Goal: Task Accomplishment & Management: Complete application form

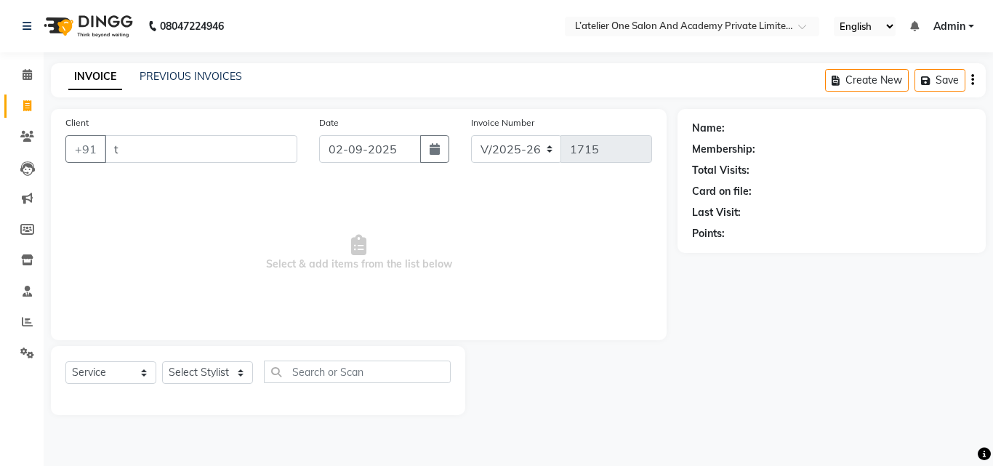
select select "6939"
select select "service"
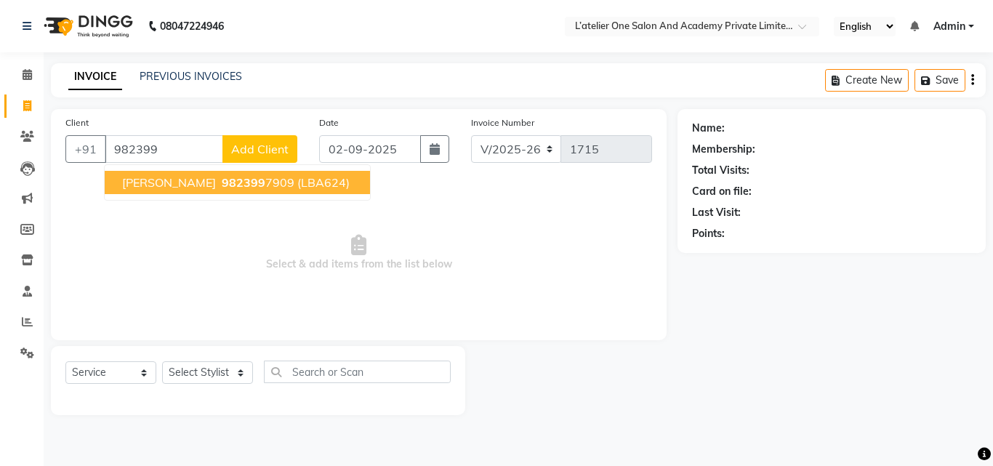
click at [169, 182] on span "[PERSON_NAME]" at bounding box center [169, 182] width 94 height 15
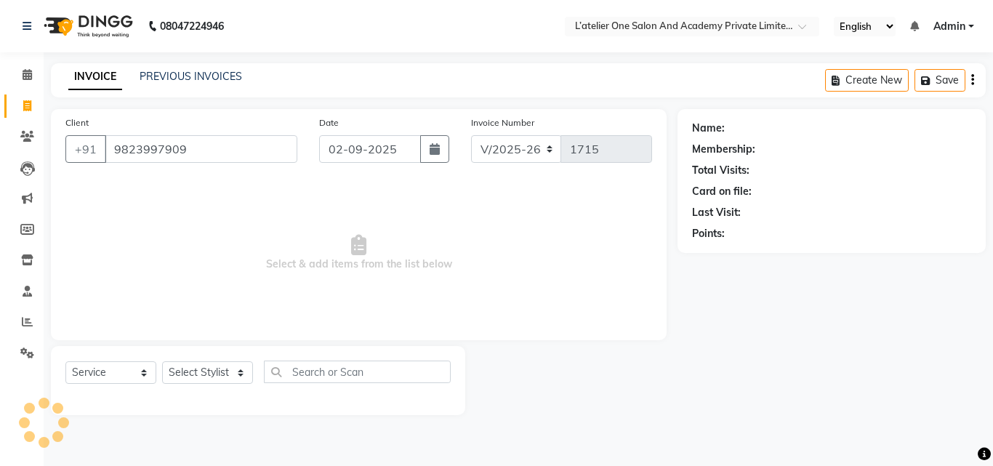
type input "9823997909"
select select "1: Object"
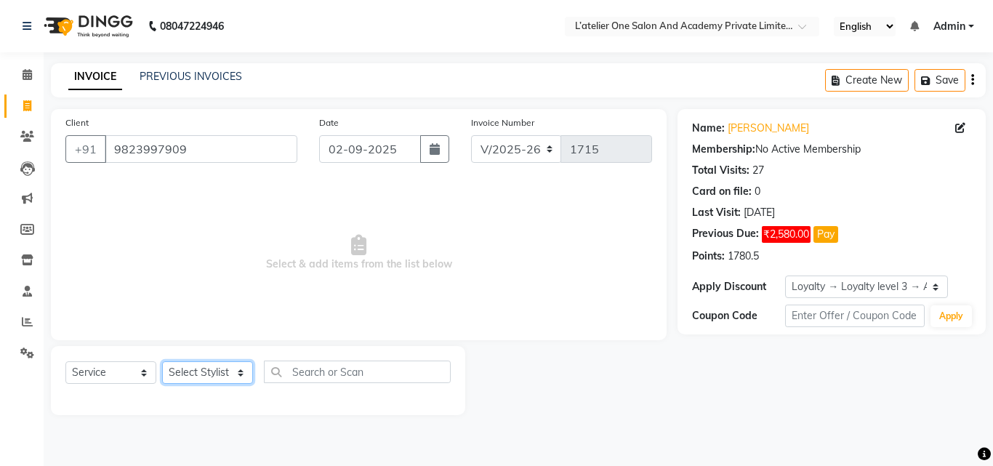
click at [216, 368] on select "Select Stylist [PERSON_NAME] [PERSON_NAME] [PERSON_NAME] [PERSON_NAME] [PERSON_…" at bounding box center [207, 372] width 91 height 23
select select "55360"
click at [162, 361] on select "Select Stylist [PERSON_NAME] [PERSON_NAME] [PERSON_NAME] [PERSON_NAME] [PERSON_…" at bounding box center [207, 372] width 91 height 23
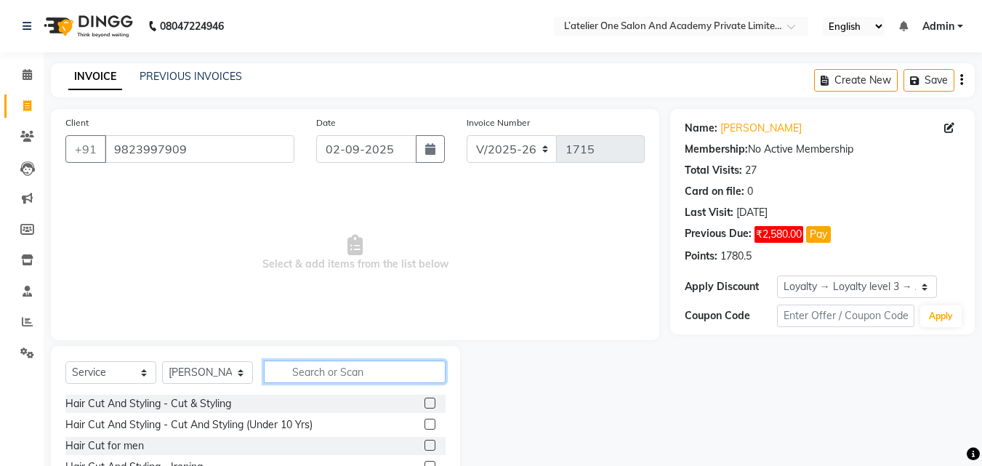
click at [350, 368] on input "text" at bounding box center [355, 371] width 182 height 23
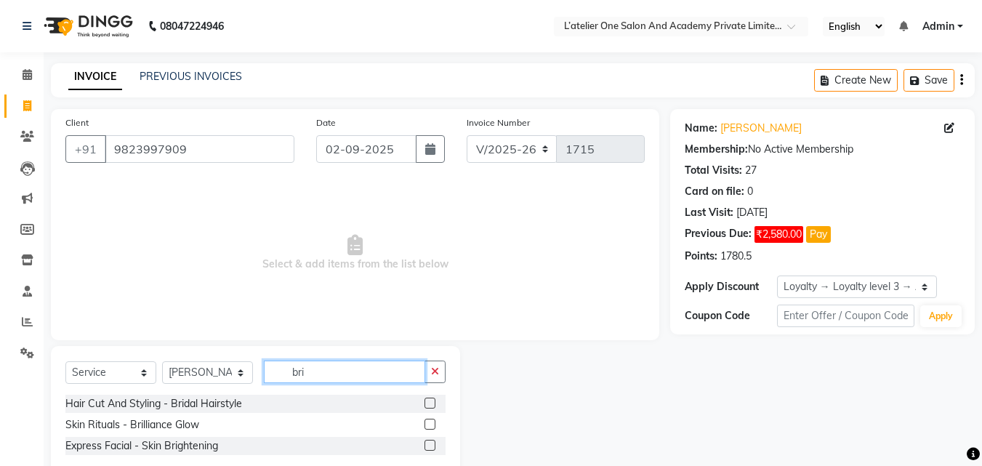
type input "bri"
click at [425, 423] on label at bounding box center [429, 424] width 11 height 11
click at [425, 423] on input "checkbox" at bounding box center [428, 424] width 9 height 9
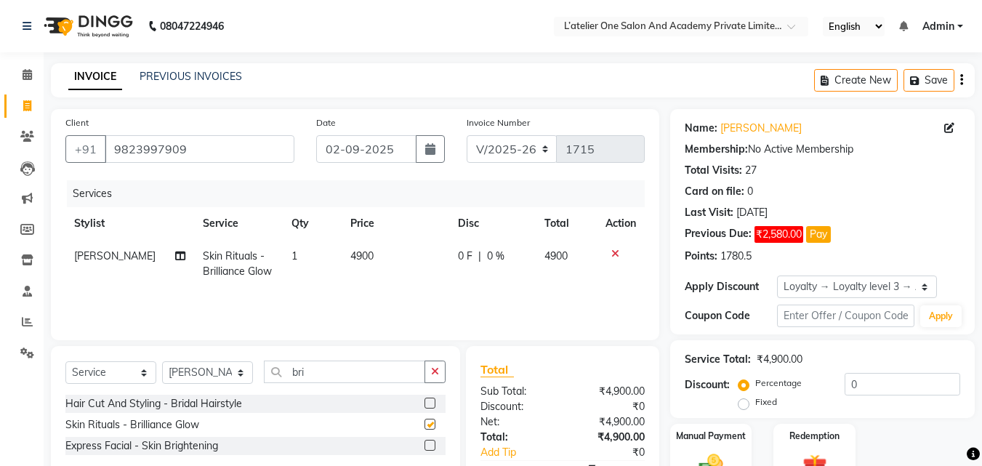
checkbox input "false"
click at [849, 387] on input "0" at bounding box center [903, 384] width 116 height 23
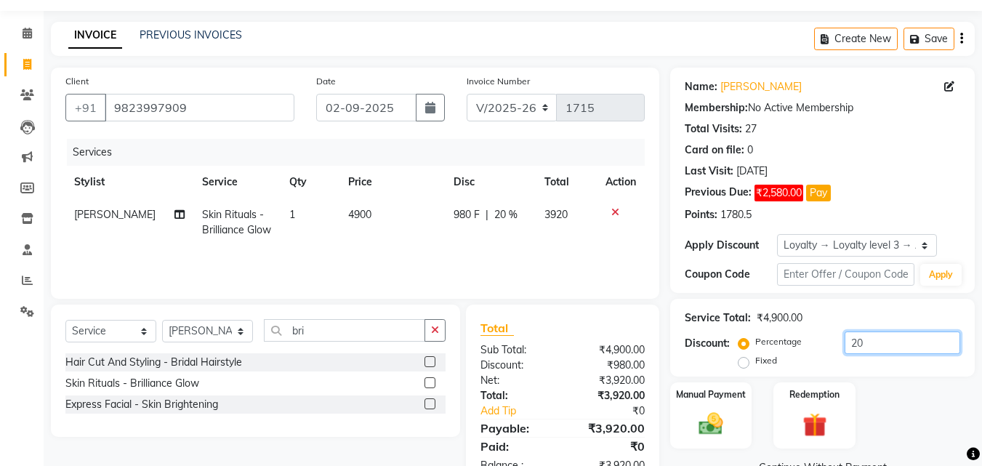
scroll to position [85, 0]
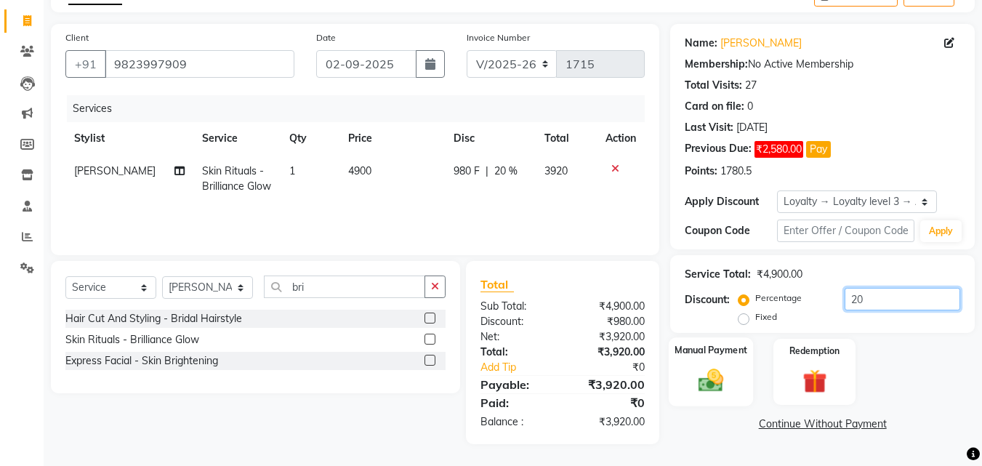
type input "20"
click at [703, 363] on div "Manual Payment" at bounding box center [711, 371] width 85 height 69
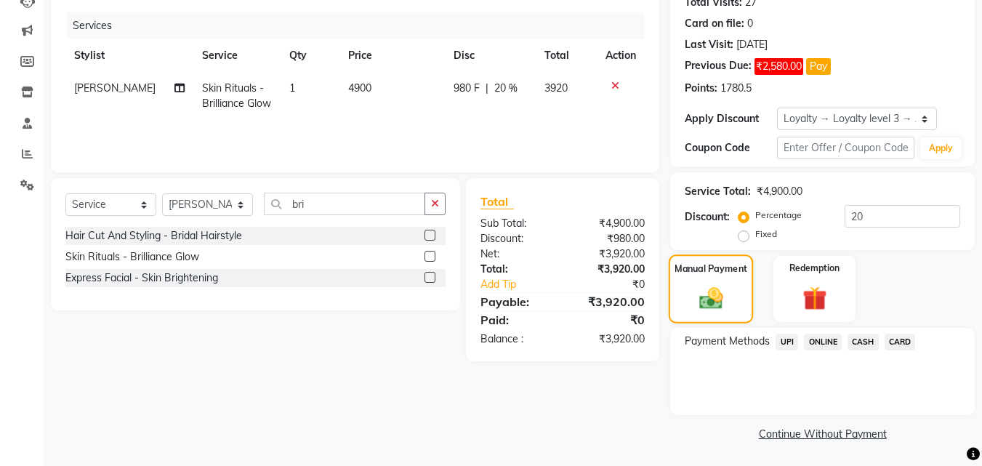
scroll to position [169, 0]
click at [456, 90] on span "980 F" at bounding box center [467, 87] width 26 height 15
select select "55360"
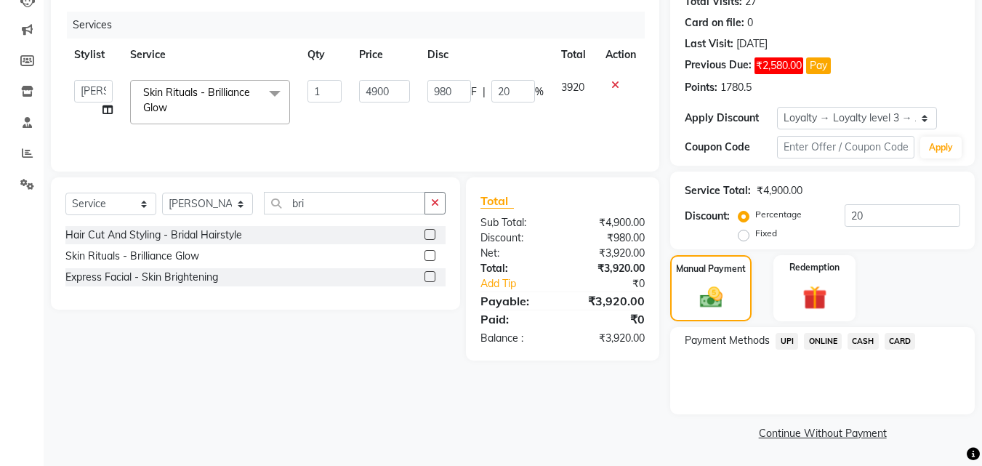
click at [456, 90] on input "980" at bounding box center [449, 91] width 44 height 23
type input "9"
type input "1000"
click at [456, 109] on td "1000 F | 20 %" at bounding box center [486, 102] width 134 height 62
select select "55360"
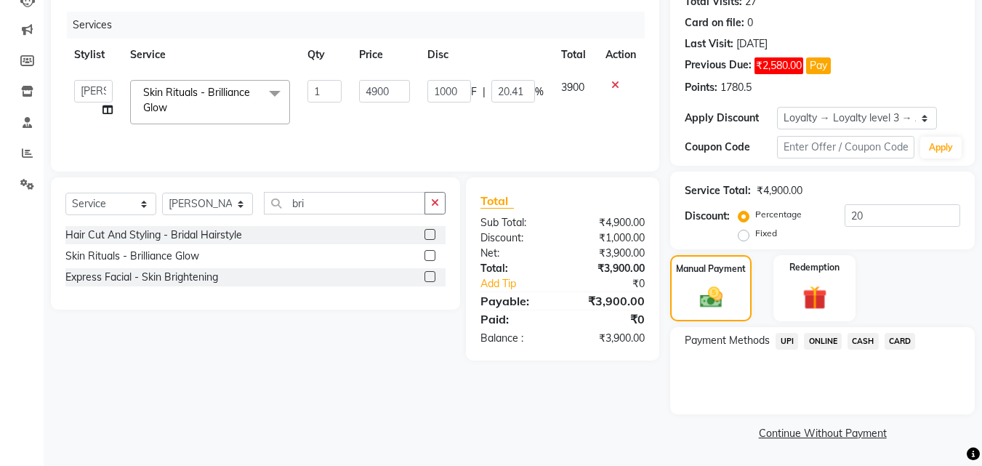
click at [812, 340] on span "ONLINE" at bounding box center [823, 341] width 38 height 17
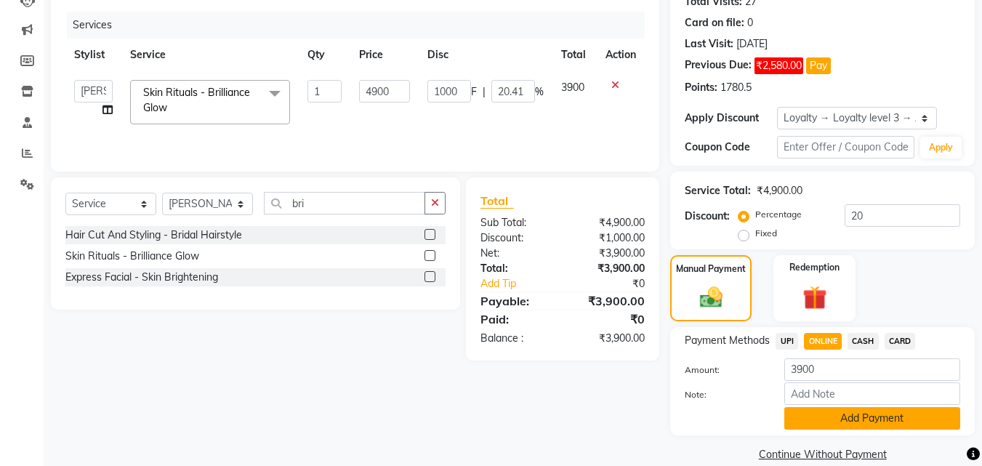
click at [815, 420] on button "Add Payment" at bounding box center [872, 418] width 176 height 23
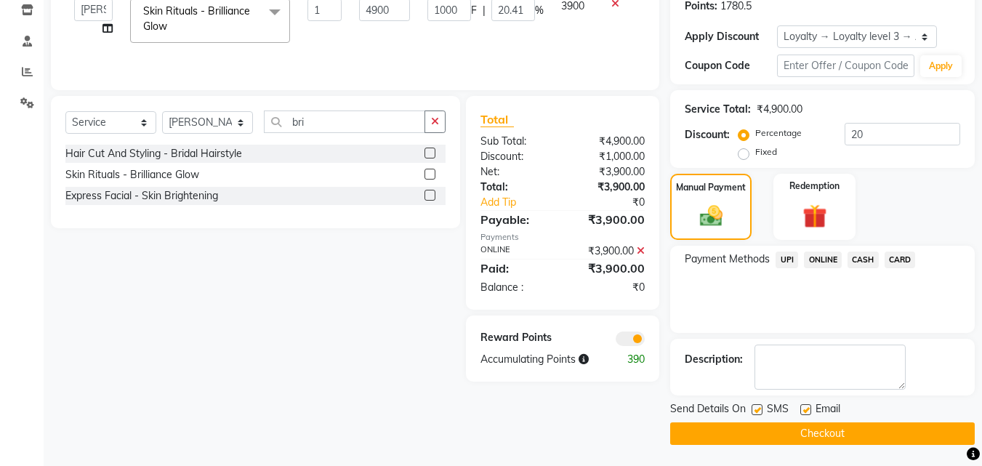
scroll to position [251, 0]
click at [806, 433] on button "Checkout" at bounding box center [822, 433] width 305 height 23
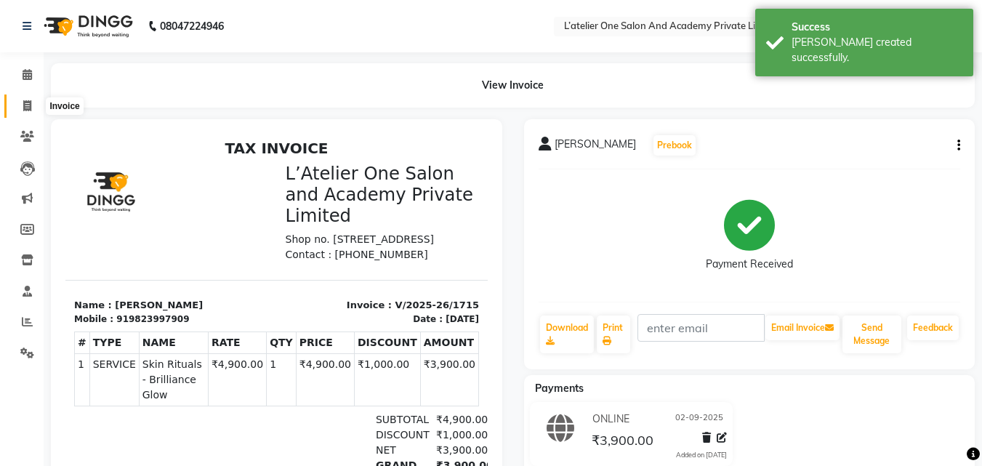
click at [27, 103] on icon at bounding box center [27, 105] width 8 height 11
select select "service"
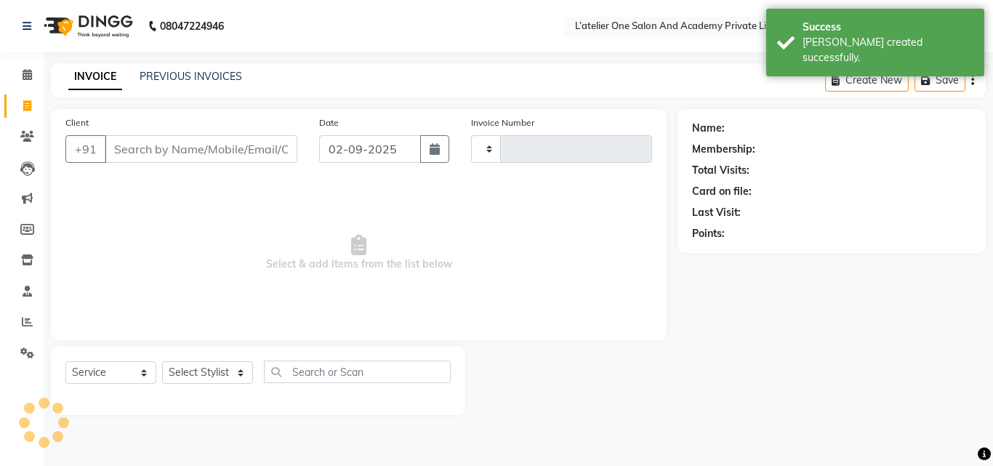
type input "1716"
select select "6939"
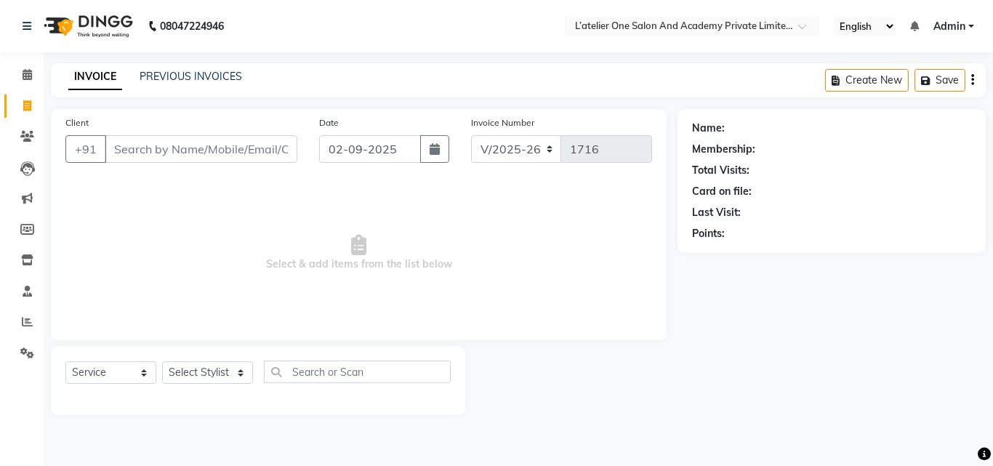
click at [27, 103] on icon at bounding box center [27, 105] width 8 height 11
select select "service"
type input "1716"
select select "6939"
type input "."
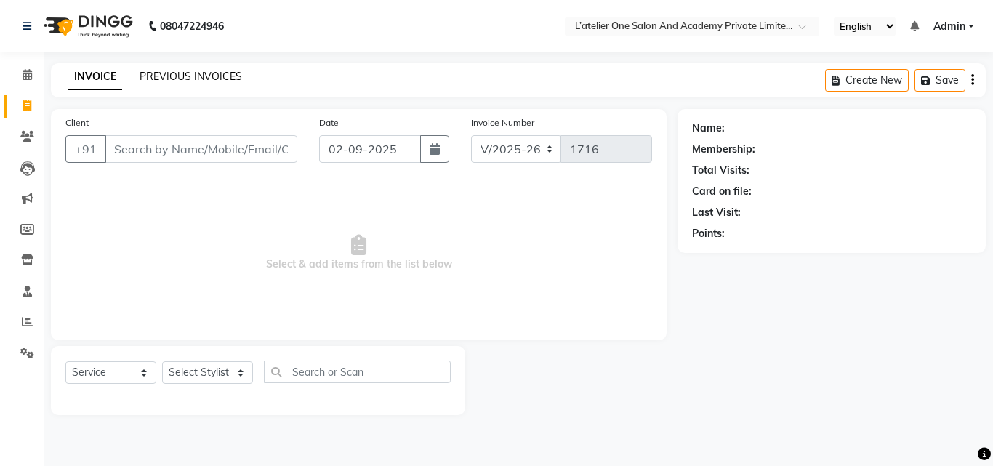
click at [180, 73] on link "PREVIOUS INVOICES" at bounding box center [191, 76] width 102 height 13
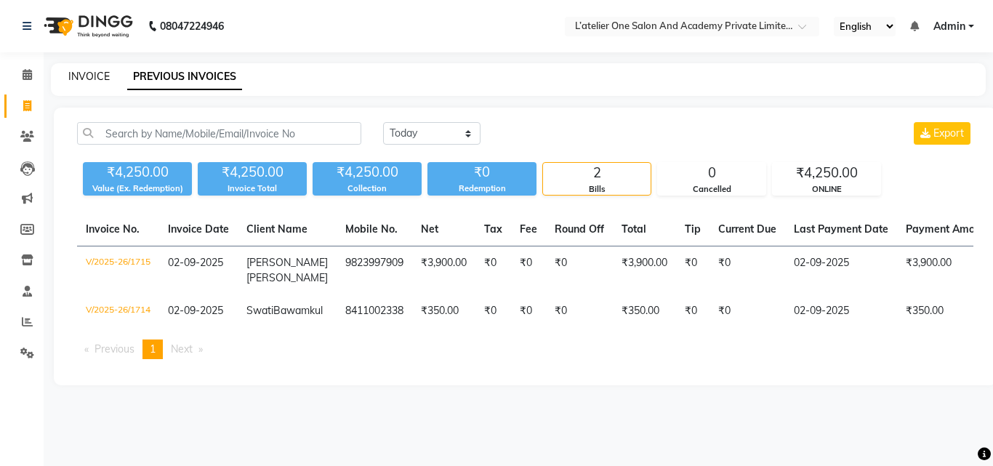
click at [92, 82] on link "INVOICE" at bounding box center [88, 76] width 41 height 13
select select "service"
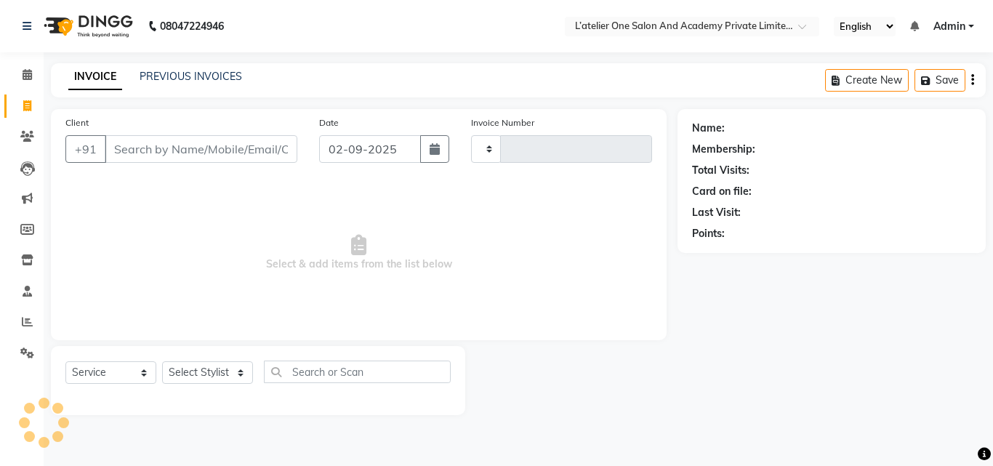
type input "1716"
select select "6939"
click at [182, 369] on select "Select Stylist [PERSON_NAME] [PERSON_NAME] [PERSON_NAME] [PERSON_NAME] [PERSON_…" at bounding box center [207, 372] width 91 height 23
select select "61341"
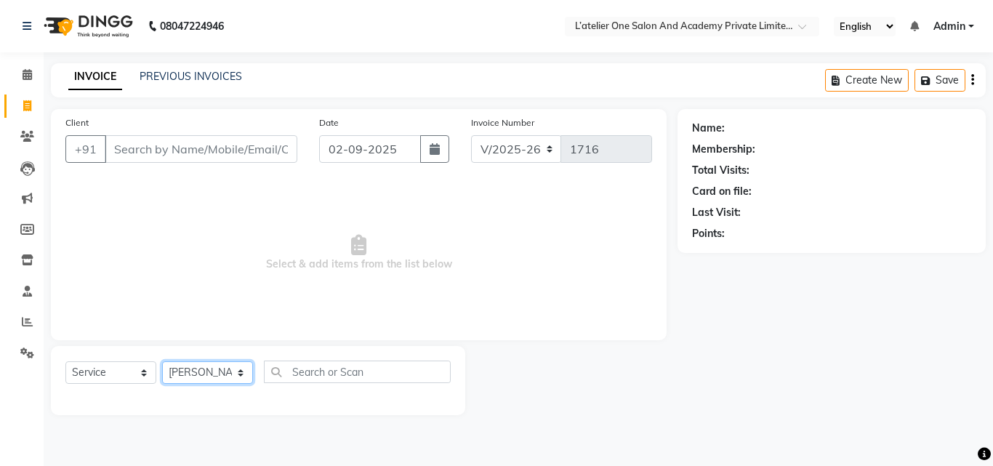
click at [162, 361] on select "Select Stylist [PERSON_NAME] [PERSON_NAME] [PERSON_NAME] [PERSON_NAME] [PERSON_…" at bounding box center [207, 372] width 91 height 23
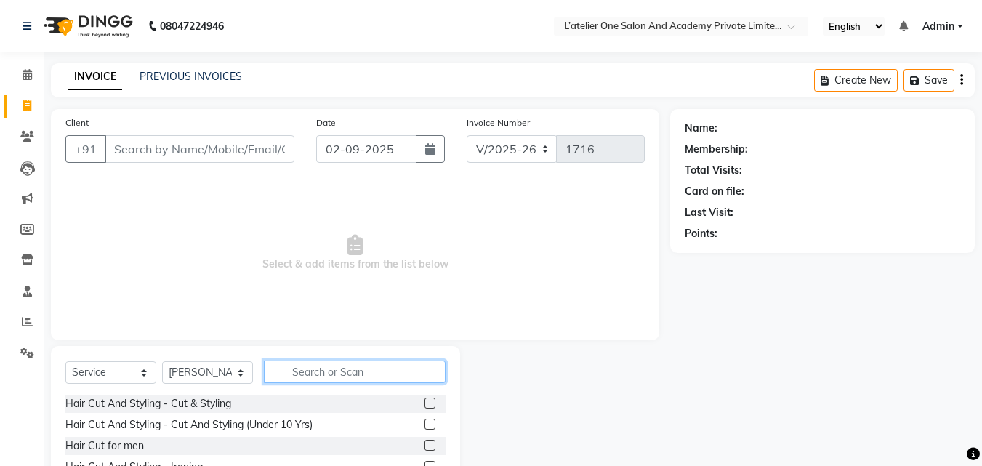
click at [353, 382] on input "text" at bounding box center [355, 371] width 182 height 23
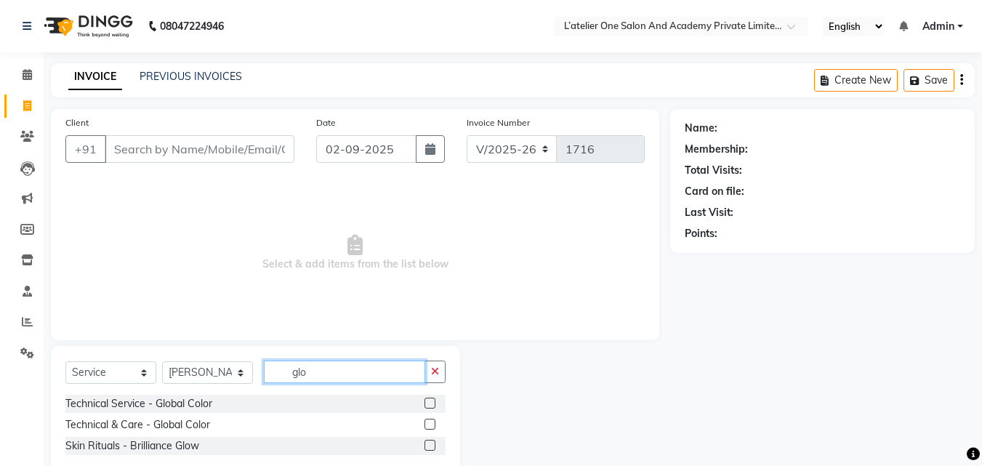
click at [418, 382] on input "glo" at bounding box center [344, 371] width 161 height 23
type input "high"
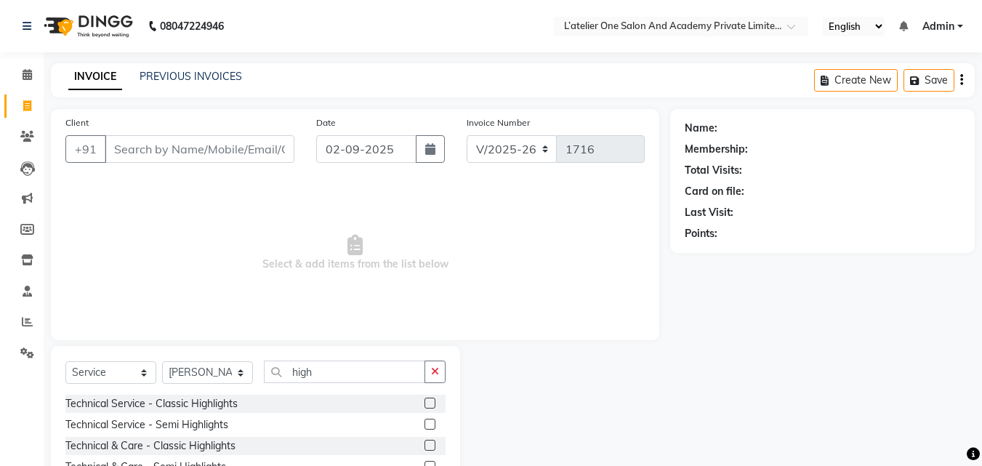
click at [431, 398] on label at bounding box center [429, 403] width 11 height 11
click at [431, 399] on input "checkbox" at bounding box center [428, 403] width 9 height 9
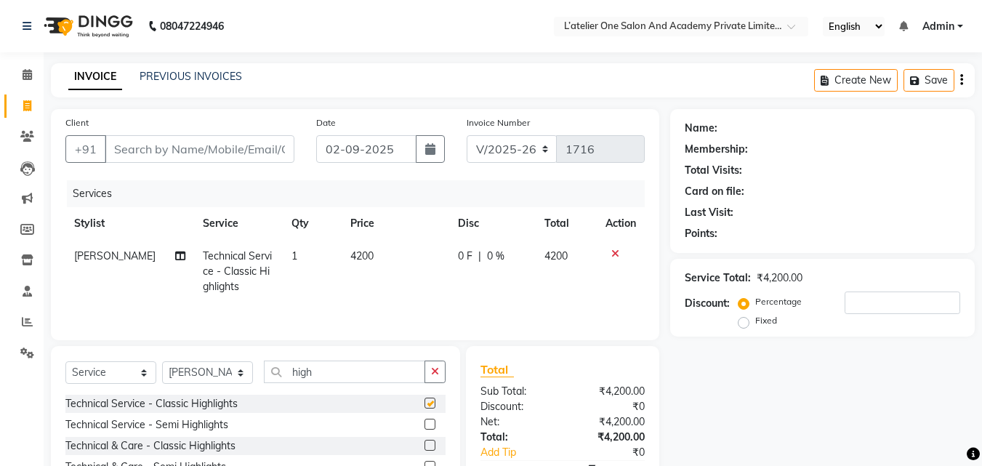
checkbox input "false"
click at [419, 254] on td "4200" at bounding box center [396, 271] width 108 height 63
click at [449, 254] on td "0 F | 0 %" at bounding box center [492, 271] width 86 height 63
select select "61341"
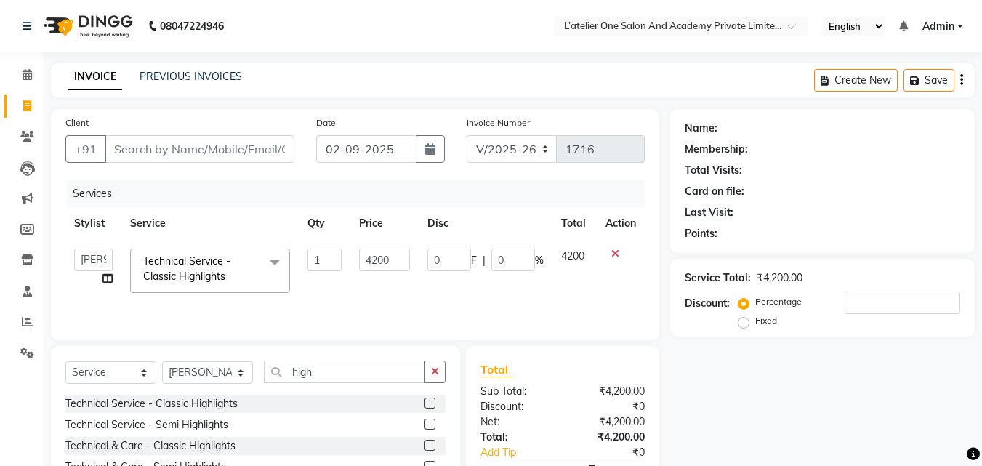
click at [419, 254] on td "0 F | 0 %" at bounding box center [486, 271] width 134 height 62
click at [405, 257] on input "4200" at bounding box center [384, 260] width 50 height 23
type input "4"
type input "6000"
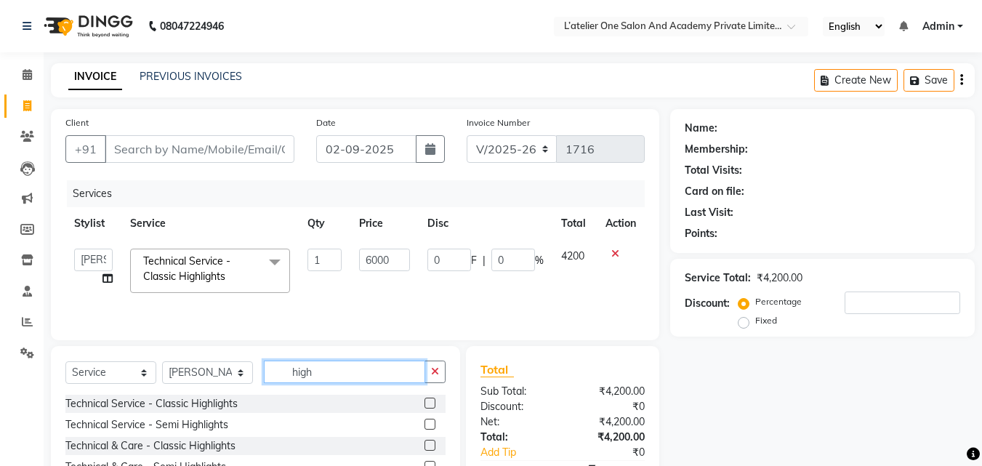
click at [377, 379] on input "high" at bounding box center [344, 371] width 161 height 23
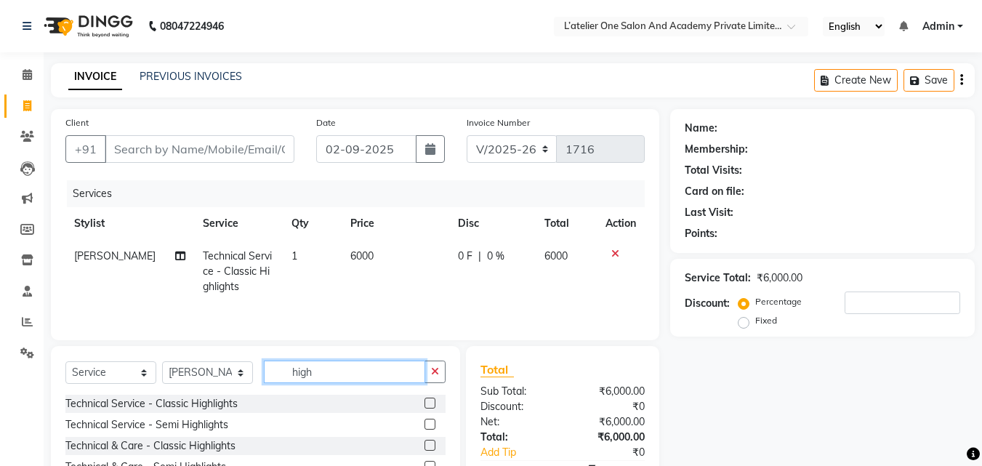
click at [377, 379] on input "high" at bounding box center [344, 371] width 161 height 23
type input "g"
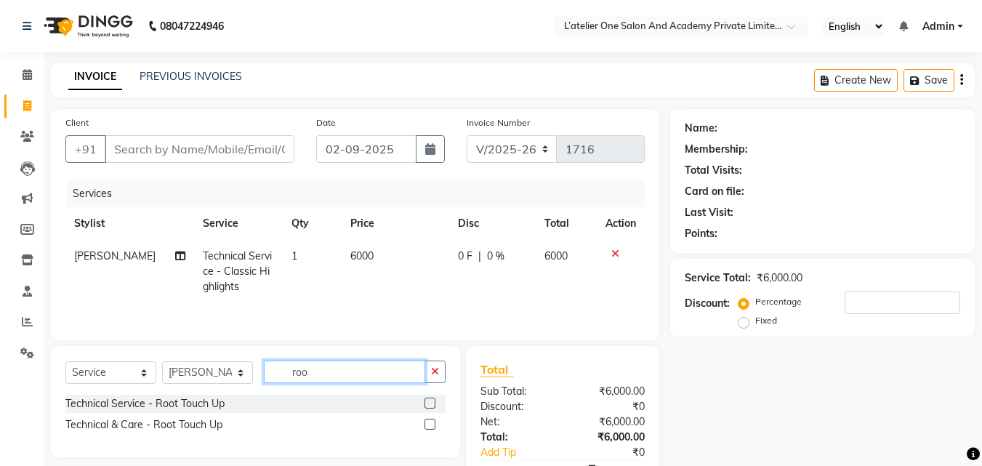
type input "roo"
click at [424, 404] on label at bounding box center [429, 403] width 11 height 11
click at [424, 404] on input "checkbox" at bounding box center [428, 403] width 9 height 9
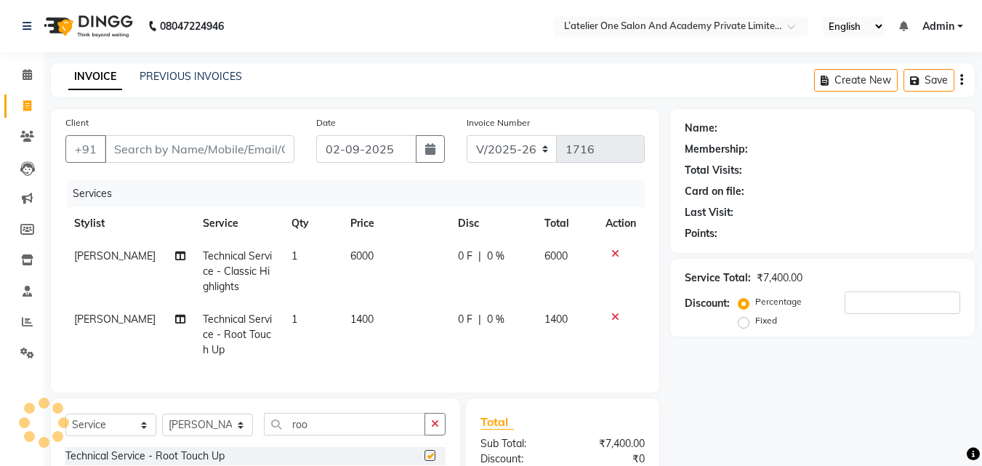
checkbox input "false"
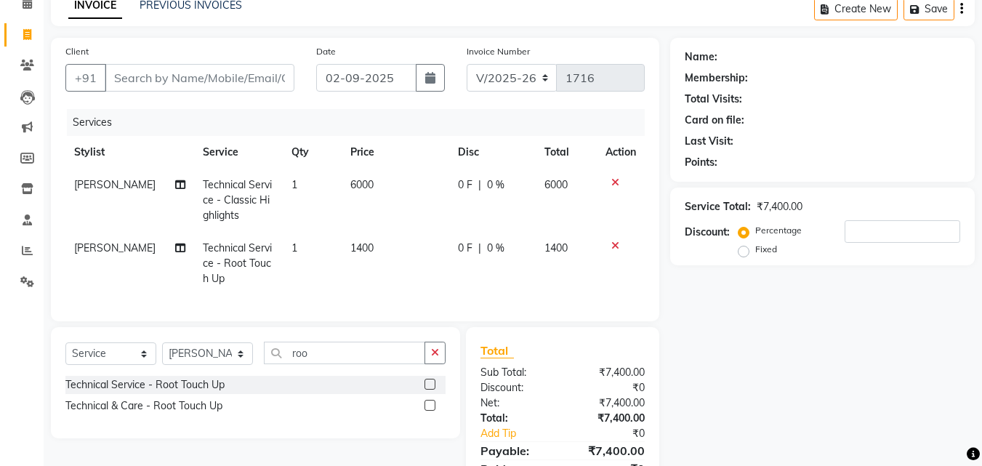
scroll to position [82, 0]
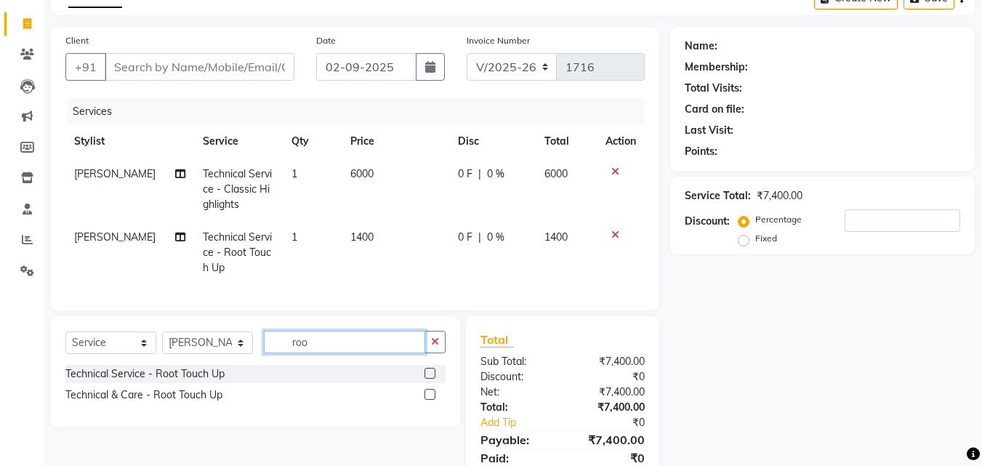
click at [301, 353] on input "roo" at bounding box center [344, 342] width 161 height 23
type input "str"
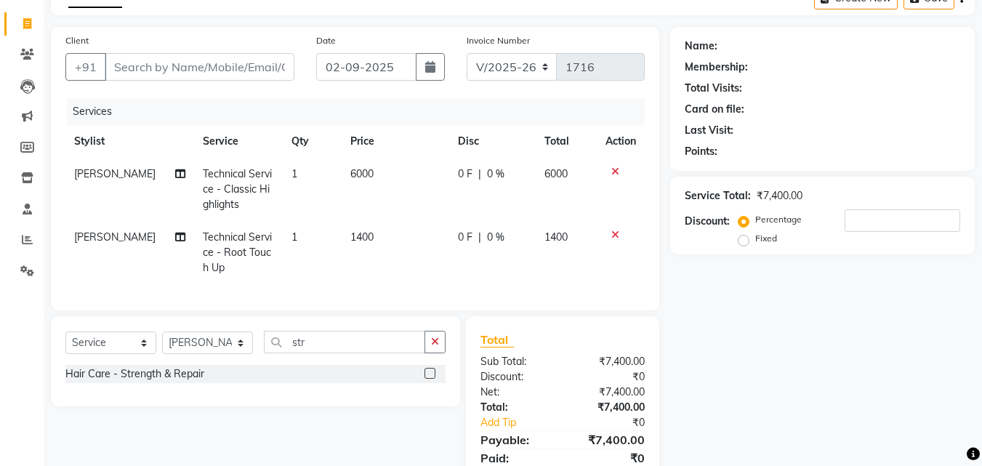
click at [434, 379] on label at bounding box center [429, 373] width 11 height 11
click at [434, 379] on input "checkbox" at bounding box center [428, 373] width 9 height 9
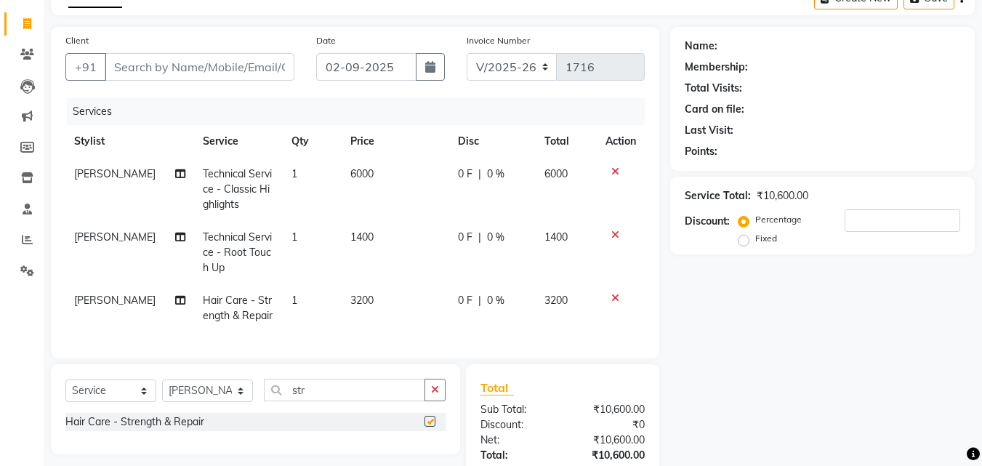
checkbox input "false"
click at [354, 297] on span "3200" at bounding box center [361, 300] width 23 height 13
select select "61341"
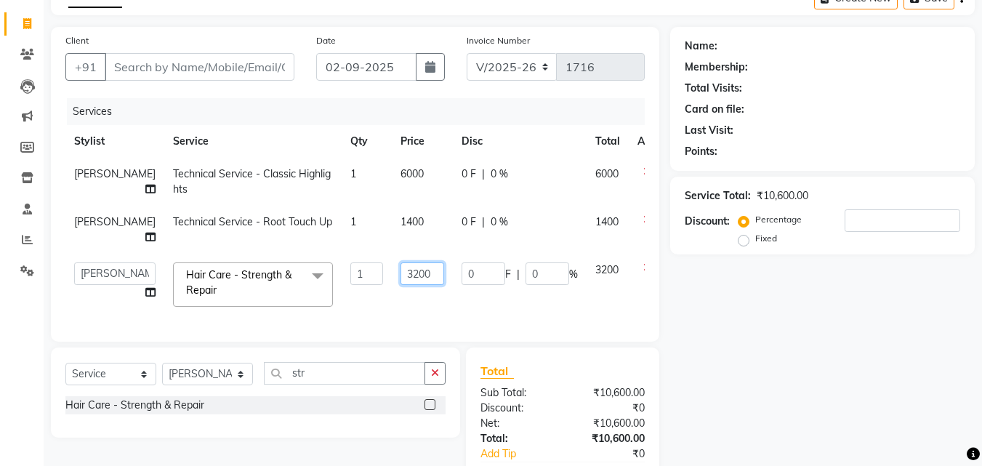
click at [400, 279] on input "3200" at bounding box center [422, 273] width 44 height 23
type input "3500"
click at [343, 377] on div "Select Service Product Membership Package Voucher Prepaid Gift Card Select Styl…" at bounding box center [255, 392] width 409 height 90
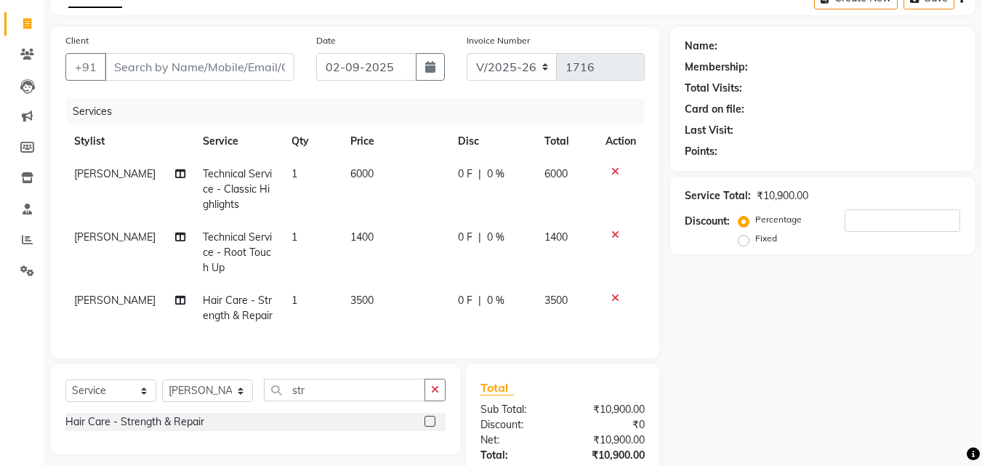
click at [343, 377] on div "Select Service Product Membership Package Voucher Prepaid Gift Card Select Styl…" at bounding box center [255, 409] width 409 height 90
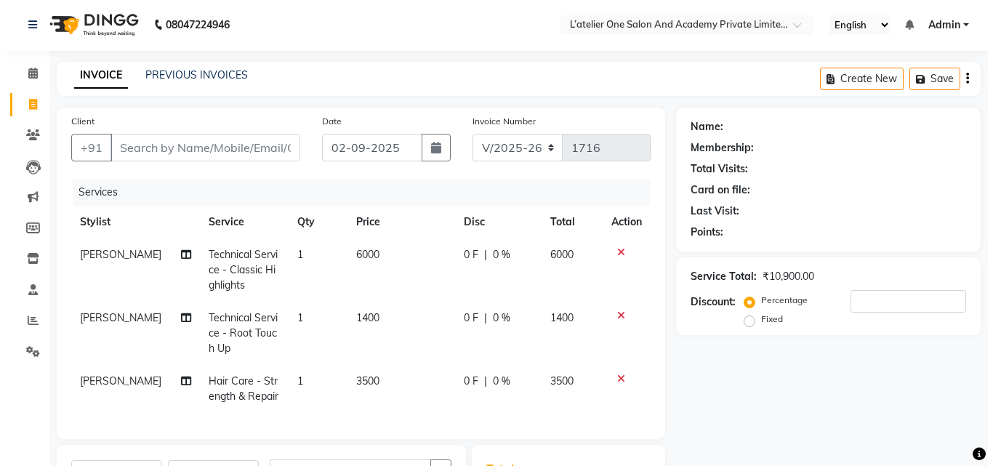
scroll to position [0, 0]
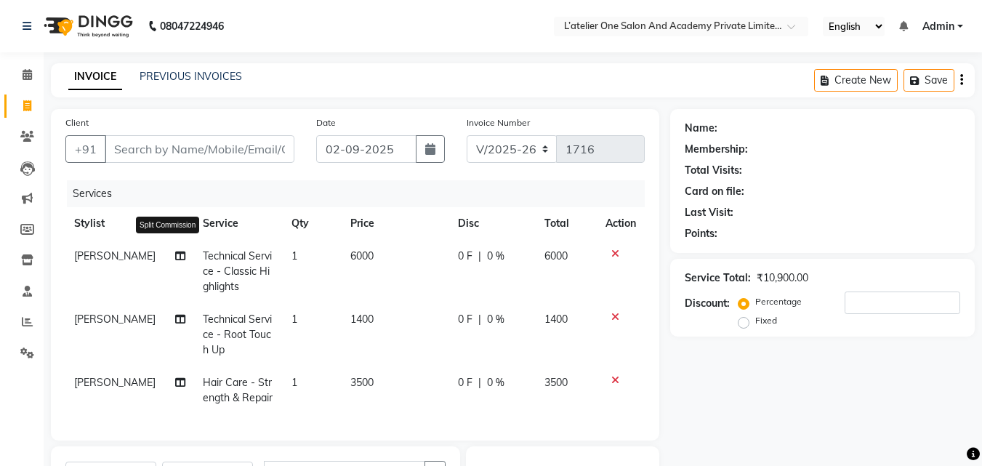
click at [175, 259] on icon at bounding box center [180, 256] width 10 height 10
select select "61341"
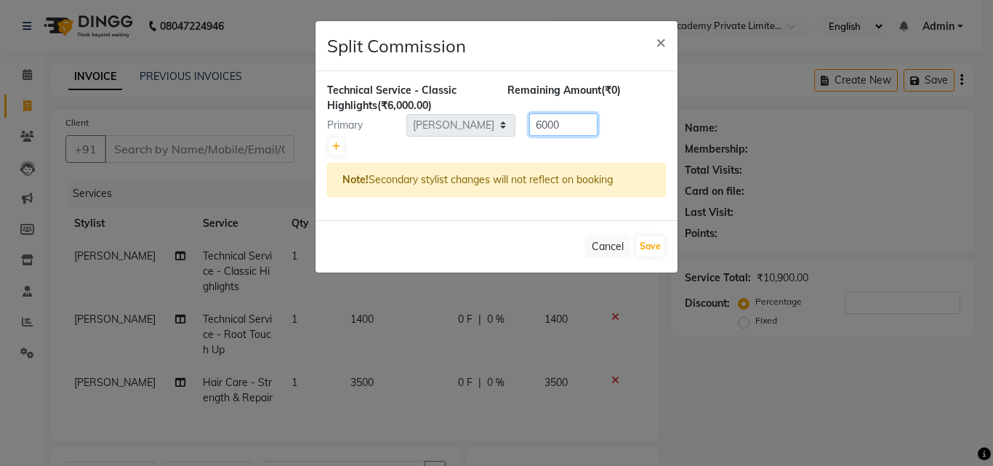
click at [581, 118] on input "6000" at bounding box center [563, 124] width 68 height 23
click at [339, 145] on icon at bounding box center [336, 146] width 8 height 9
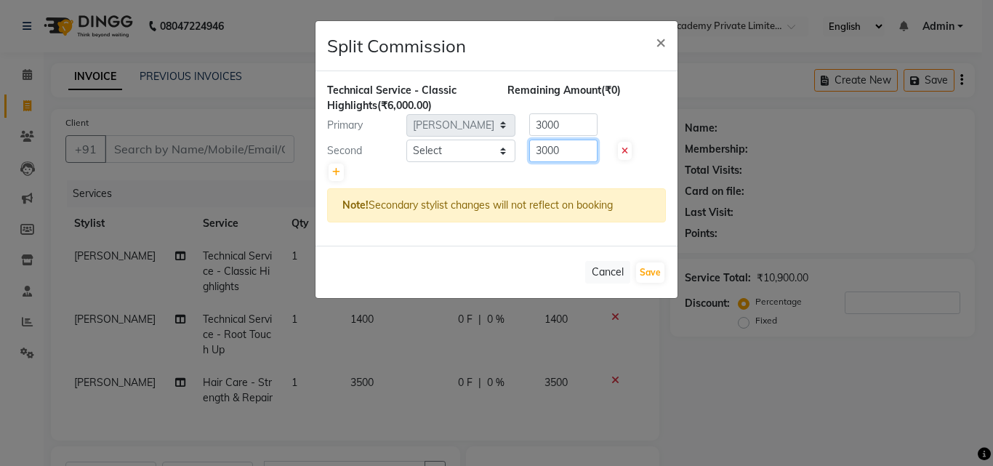
click at [552, 145] on input "3000" at bounding box center [563, 151] width 68 height 23
click at [552, 147] on input "3000" at bounding box center [563, 151] width 68 height 23
click at [546, 125] on input "3000" at bounding box center [563, 124] width 68 height 23
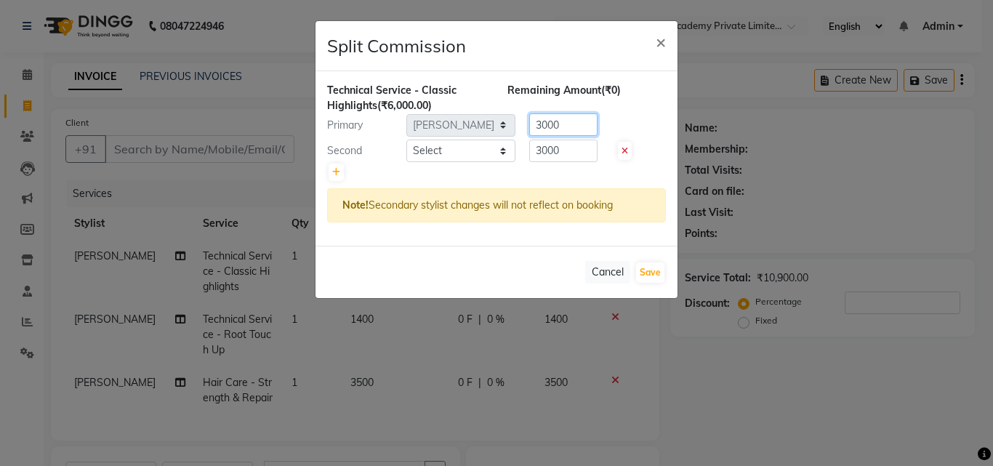
click at [546, 125] on input "3000" at bounding box center [563, 124] width 68 height 23
type input "1000"
click at [544, 150] on input "3000" at bounding box center [563, 151] width 68 height 23
type input "5000"
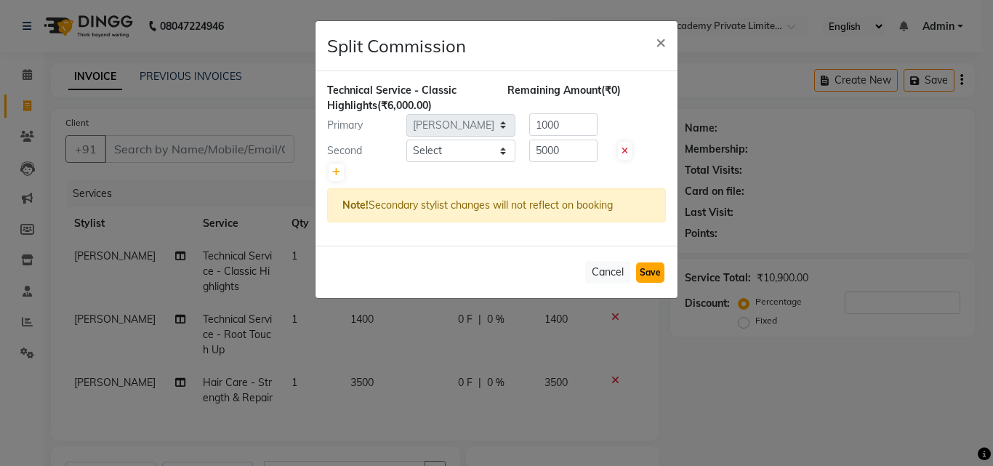
click at [660, 267] on button "Save" at bounding box center [650, 272] width 28 height 20
click at [485, 141] on select "Select [PERSON_NAME] [PERSON_NAME] [PERSON_NAME] [PERSON_NAME] [PERSON_NAME] [P…" at bounding box center [460, 151] width 109 height 23
click at [584, 116] on input "1000" at bounding box center [563, 124] width 68 height 23
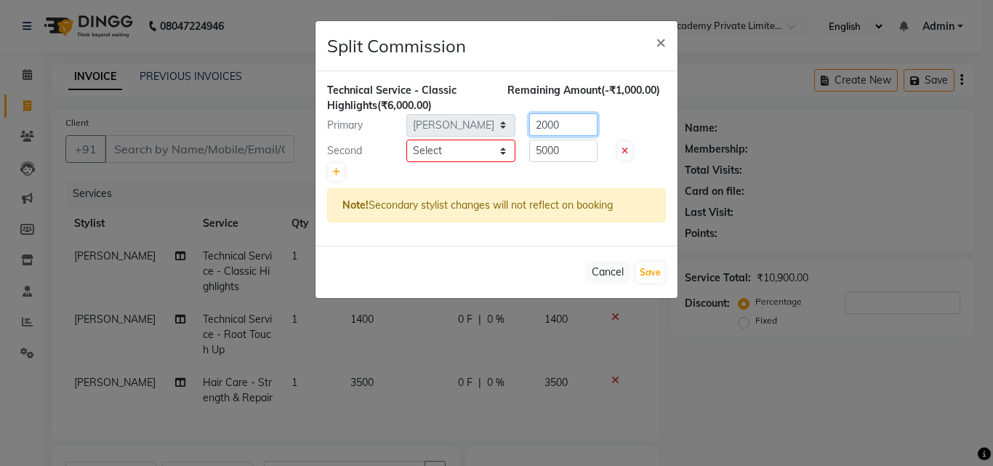
type input "2000"
click at [540, 154] on input "5000" at bounding box center [563, 151] width 68 height 23
type input "4000"
click at [483, 151] on select "Select [PERSON_NAME] [PERSON_NAME] [PERSON_NAME] [PERSON_NAME] [PERSON_NAME] [P…" at bounding box center [460, 151] width 109 height 23
select select "68174"
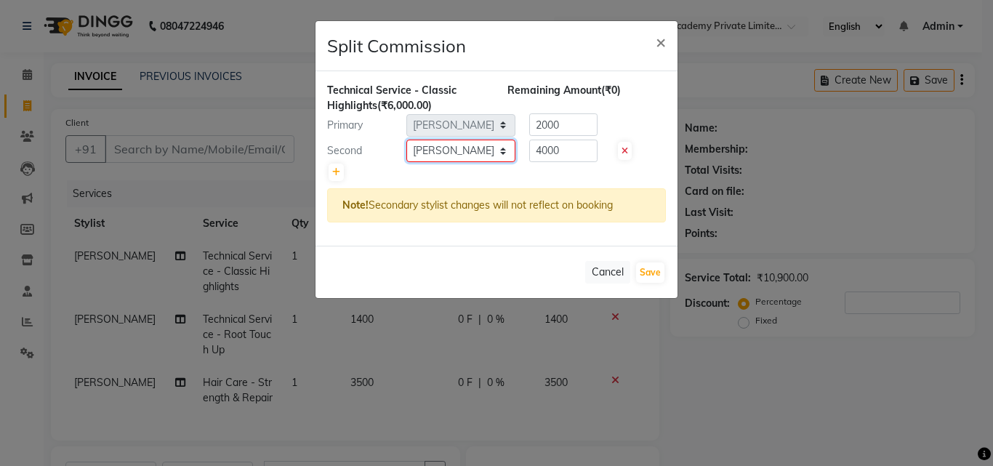
click at [406, 140] on select "Select [PERSON_NAME] [PERSON_NAME] [PERSON_NAME] [PERSON_NAME] [PERSON_NAME] [P…" at bounding box center [460, 151] width 109 height 23
click at [656, 275] on button "Save" at bounding box center [650, 272] width 28 height 20
select select "Select"
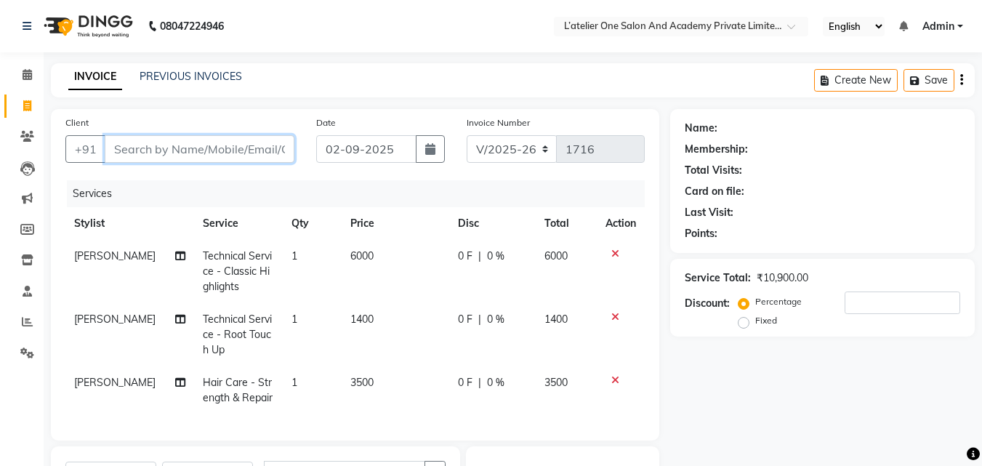
click at [178, 153] on input "Client" at bounding box center [200, 149] width 190 height 28
type input "9"
type input "0"
type input "9011045830"
click at [241, 151] on span "Add Client" at bounding box center [256, 149] width 57 height 15
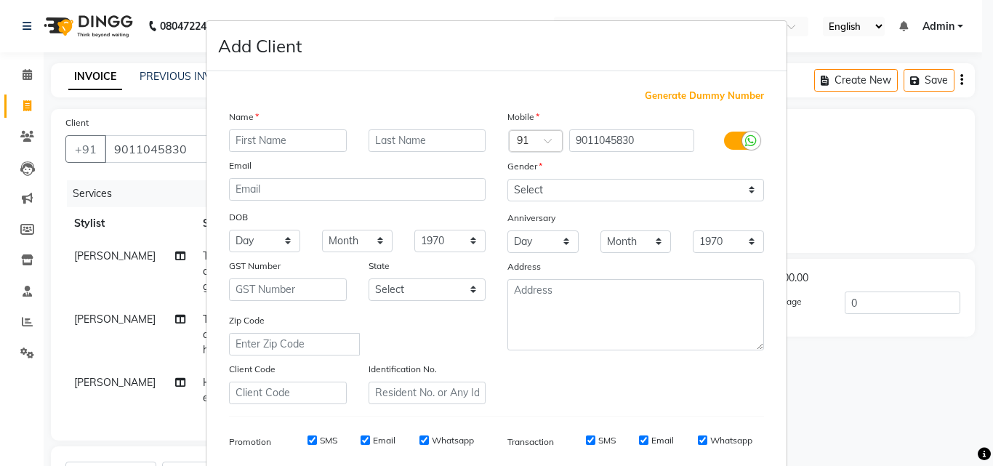
click at [241, 151] on input "text" at bounding box center [288, 140] width 118 height 23
type input "Sadaf"
click at [424, 142] on input "text" at bounding box center [427, 140] width 118 height 23
type input "[PERSON_NAME]"
click at [520, 184] on select "Select [DEMOGRAPHIC_DATA] [DEMOGRAPHIC_DATA] Other Prefer Not To Say" at bounding box center [635, 190] width 257 height 23
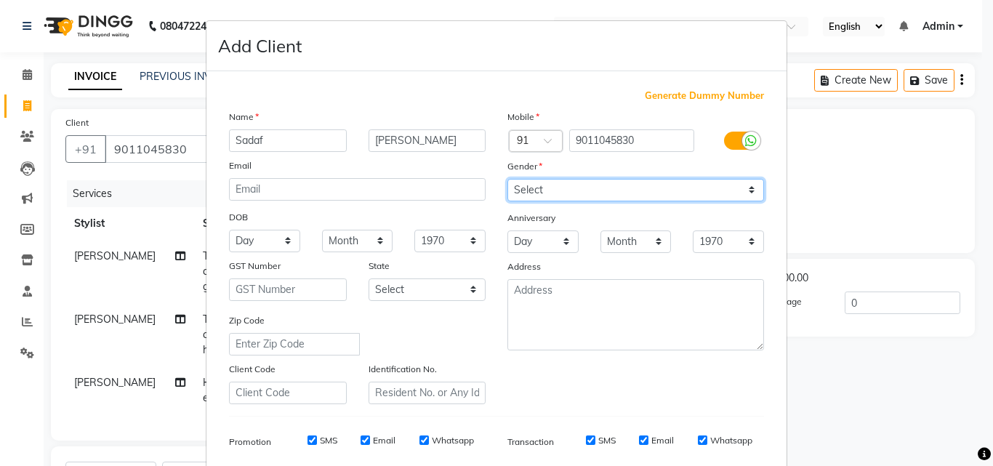
select select "[DEMOGRAPHIC_DATA]"
click at [507, 179] on select "Select [DEMOGRAPHIC_DATA] [DEMOGRAPHIC_DATA] Other Prefer Not To Say" at bounding box center [635, 190] width 257 height 23
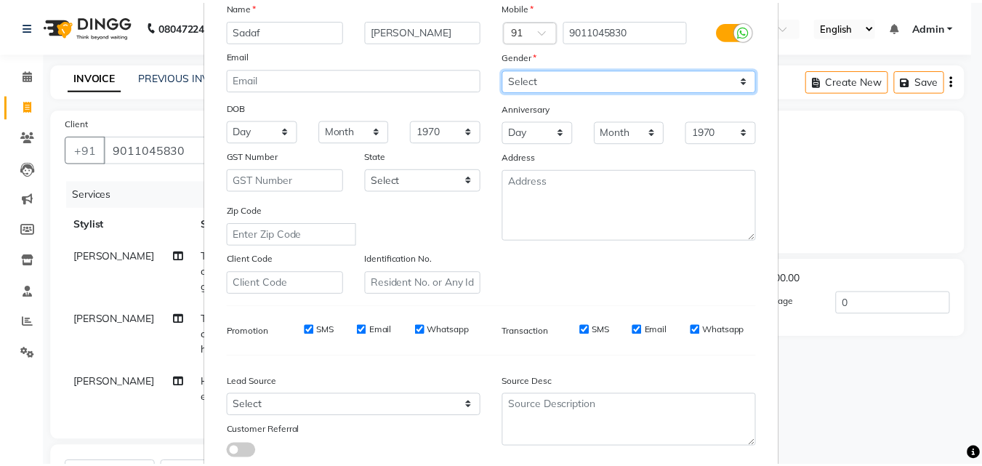
scroll to position [205, 0]
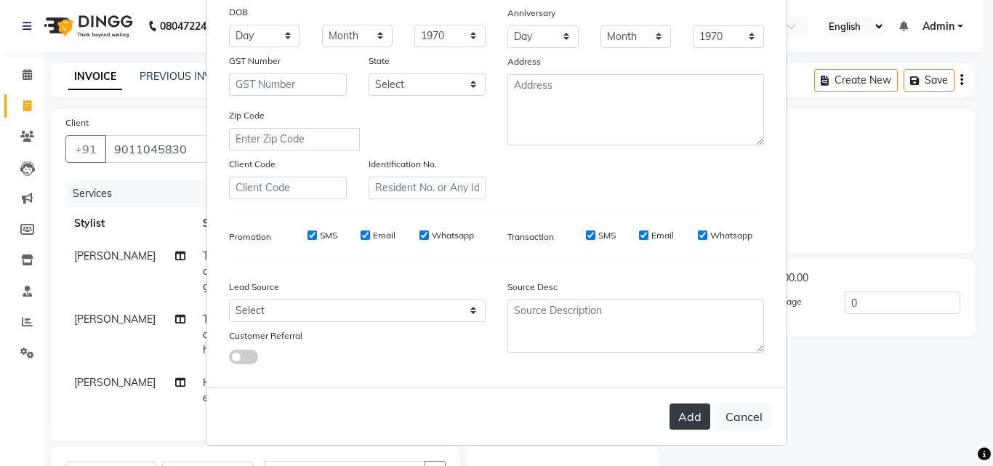
click at [691, 403] on button "Add" at bounding box center [689, 416] width 41 height 26
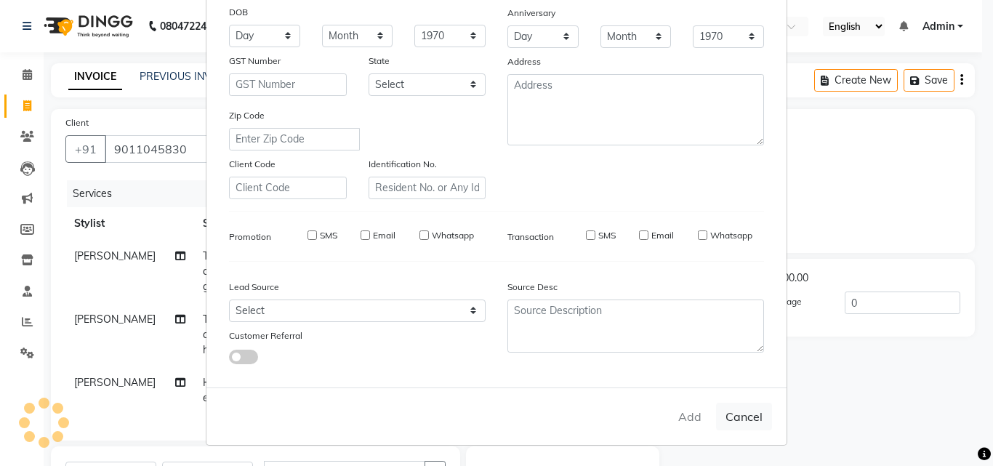
select select
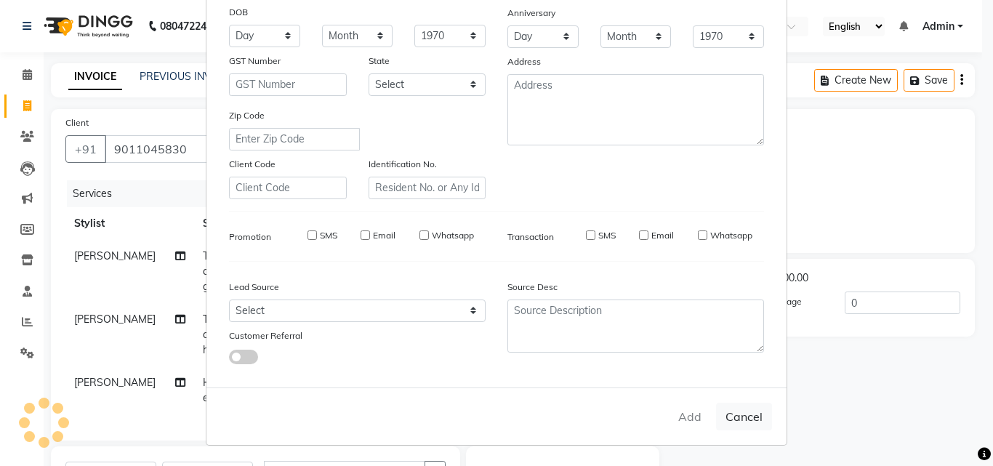
select select
checkbox input "false"
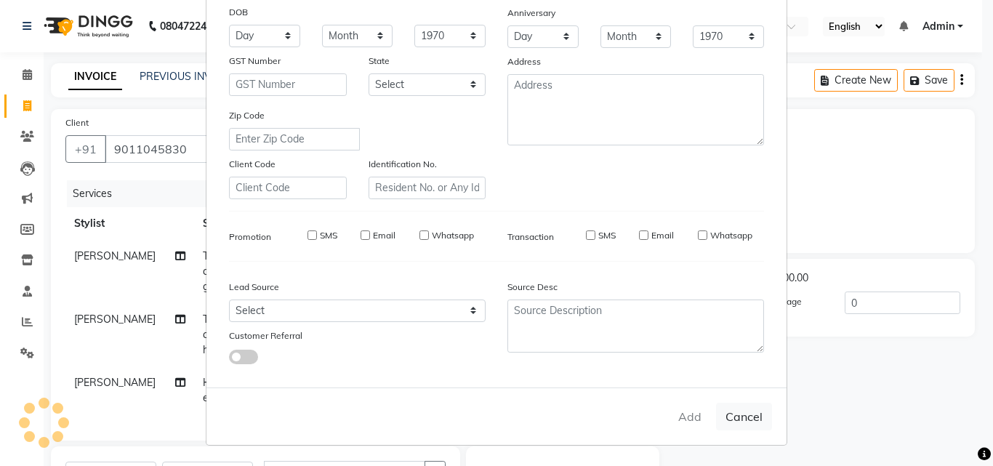
checkbox input "false"
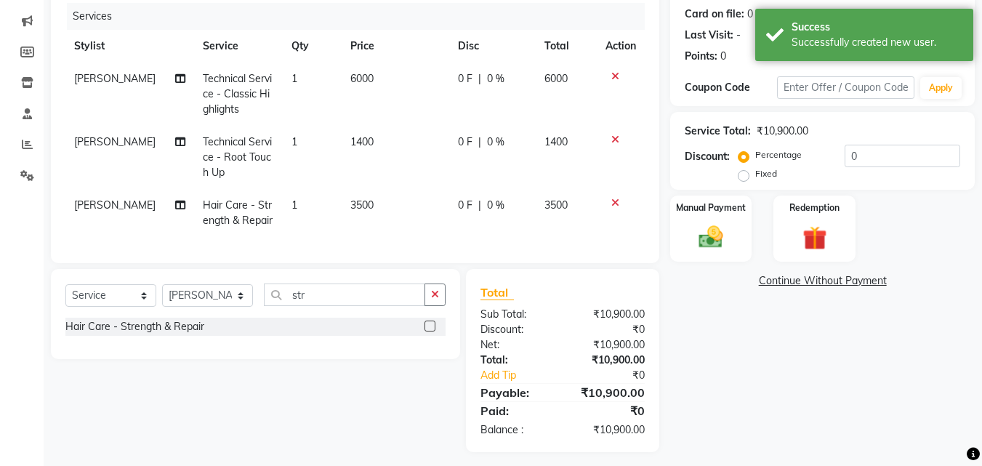
scroll to position [196, 0]
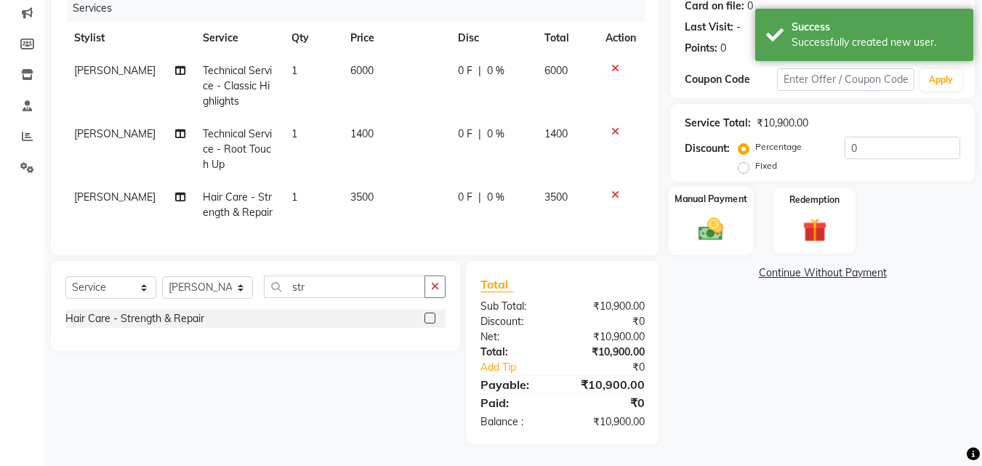
click at [698, 214] on img at bounding box center [710, 228] width 41 height 29
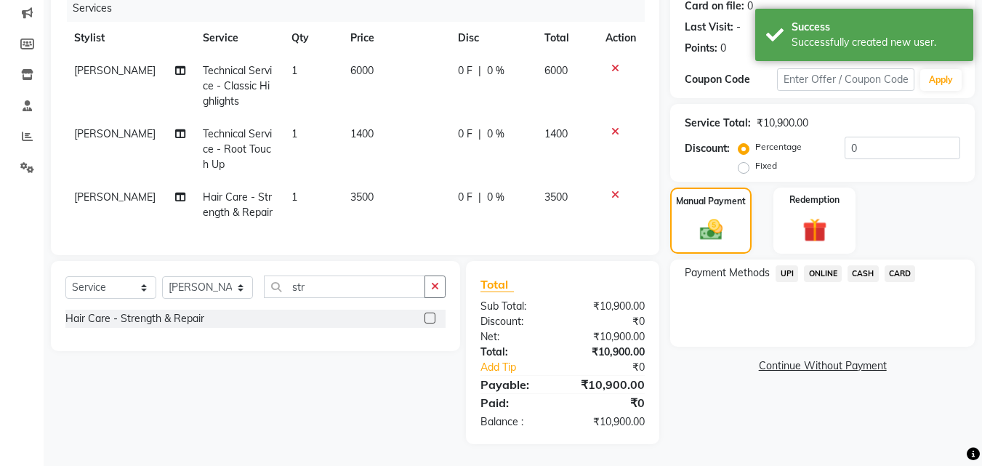
click at [458, 190] on span "0 F" at bounding box center [465, 197] width 15 height 15
select select "61341"
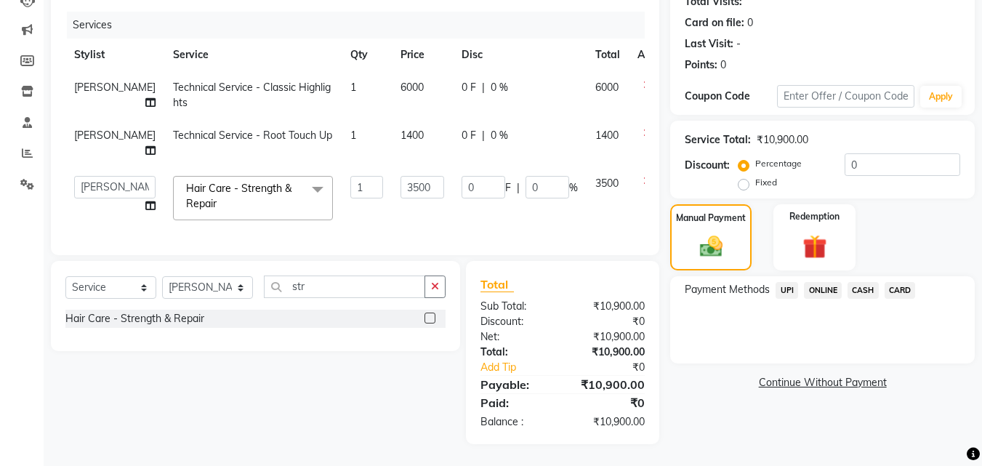
scroll to position [180, 0]
click at [462, 184] on input "0" at bounding box center [484, 187] width 44 height 23
type input "900"
click at [461, 198] on td "900 F | 0 %" at bounding box center [520, 198] width 134 height 62
select select "61341"
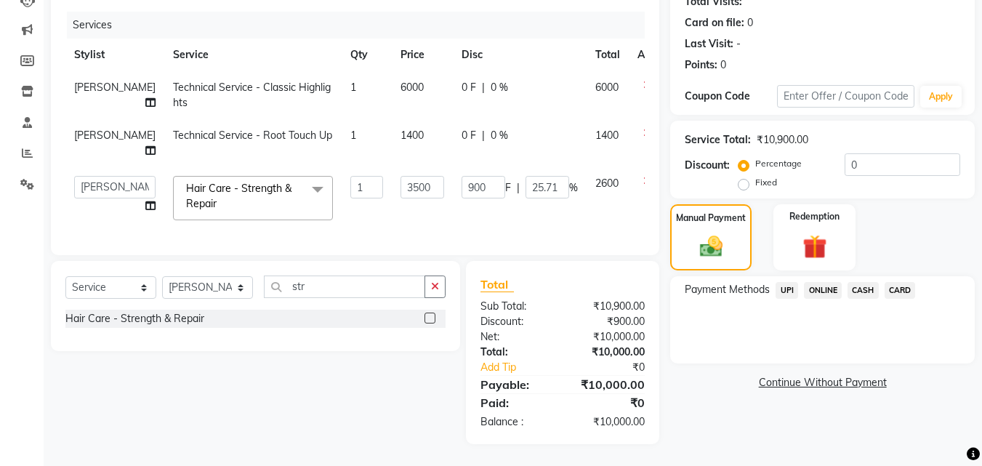
click at [831, 287] on span "ONLINE" at bounding box center [823, 290] width 38 height 17
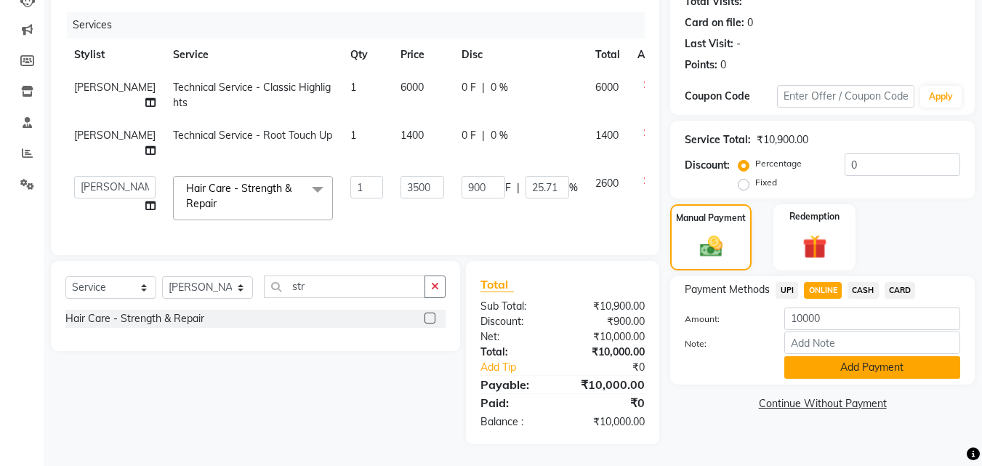
click at [831, 364] on button "Add Payment" at bounding box center [872, 367] width 176 height 23
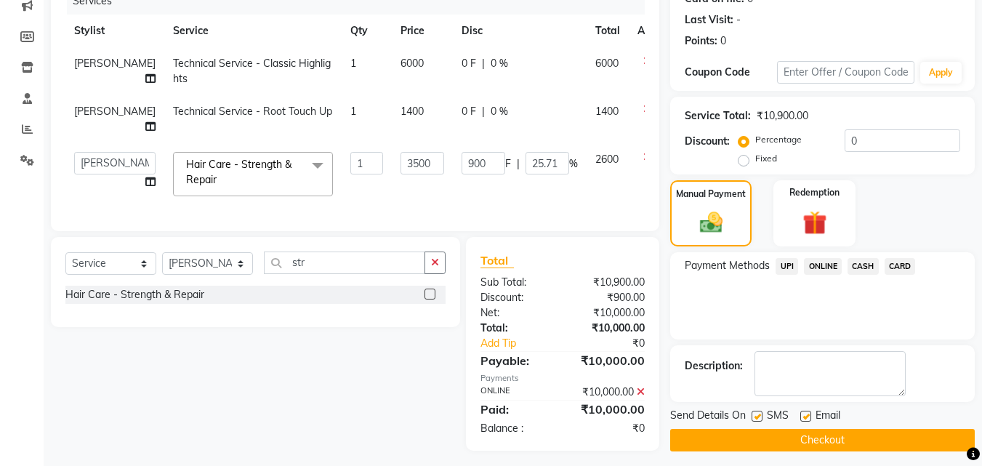
scroll to position [210, 0]
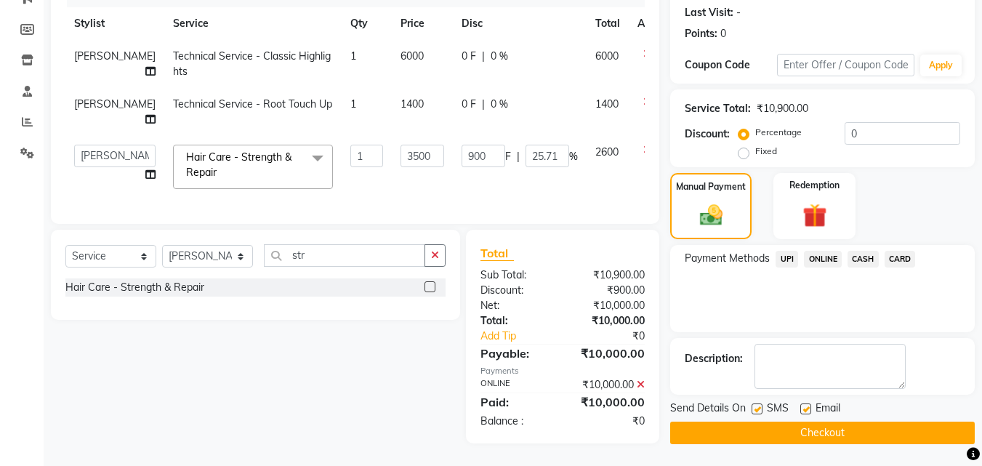
click at [841, 422] on button "Checkout" at bounding box center [822, 433] width 305 height 23
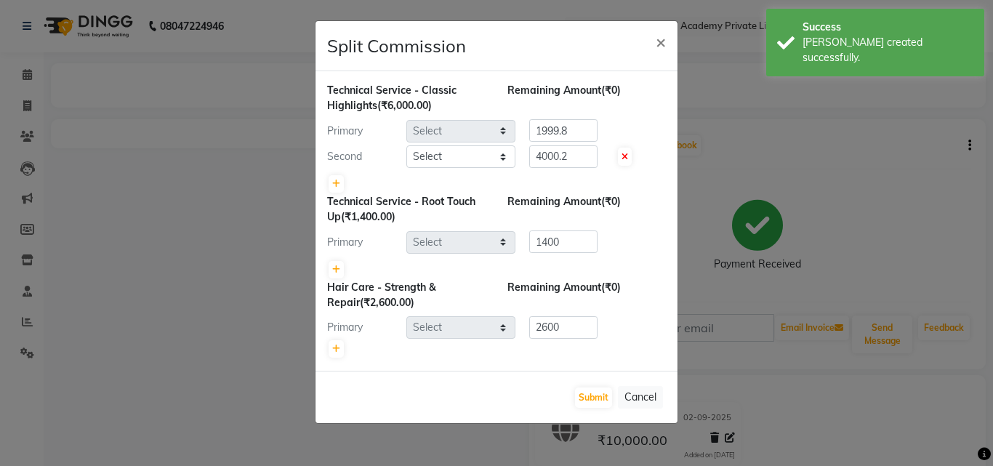
select select "61341"
select select "68174"
select select "61341"
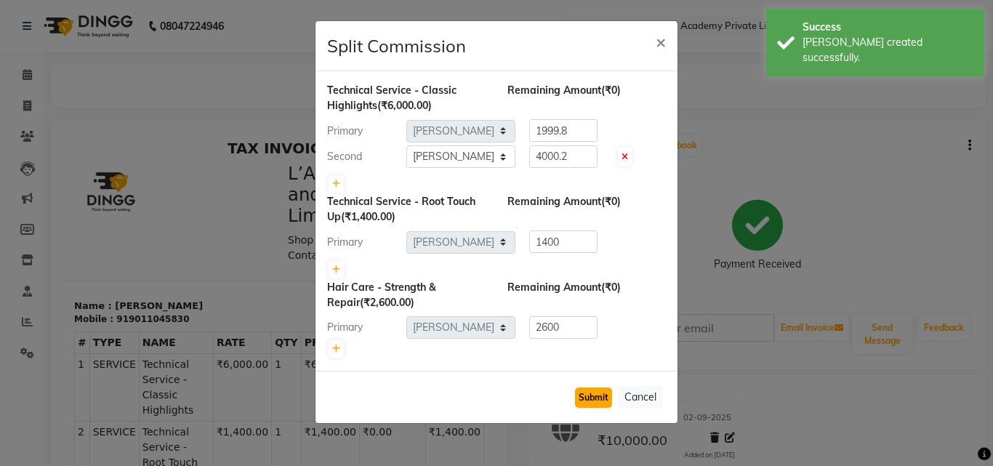
click at [597, 403] on button "Submit" at bounding box center [593, 397] width 37 height 20
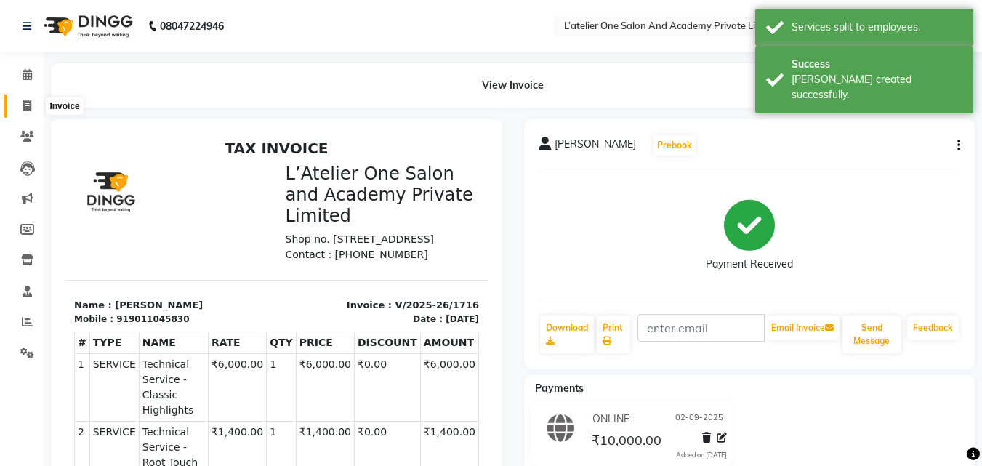
click at [23, 104] on icon at bounding box center [27, 105] width 8 height 11
select select "6939"
select select "service"
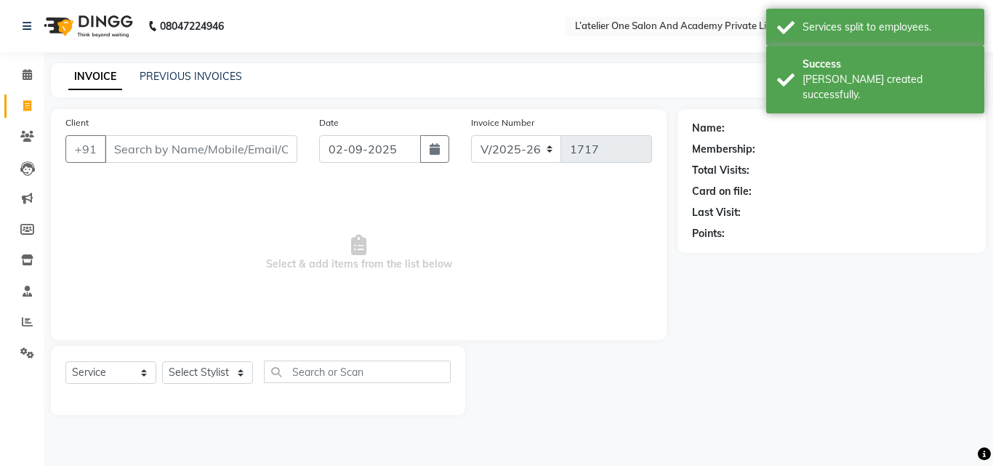
click at [201, 84] on div "INVOICE PREVIOUS INVOICES" at bounding box center [155, 77] width 209 height 17
click at [198, 73] on link "PREVIOUS INVOICES" at bounding box center [191, 76] width 102 height 13
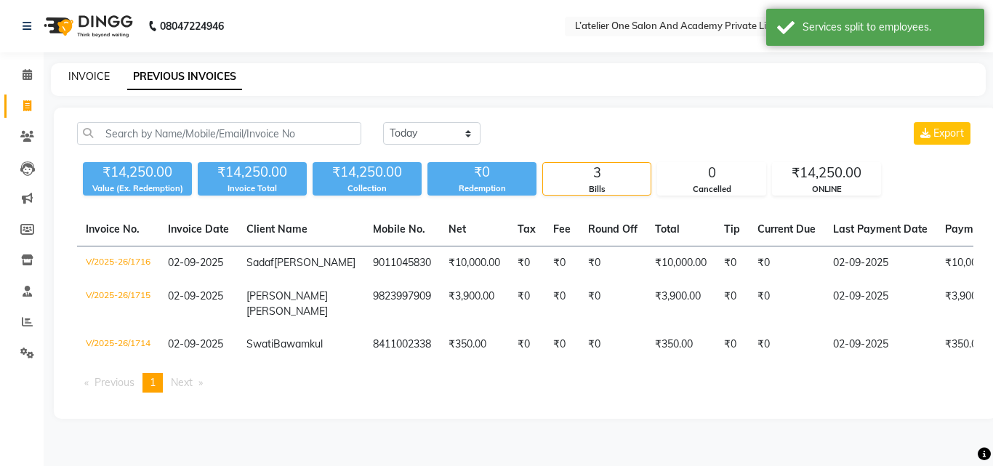
click at [82, 73] on link "INVOICE" at bounding box center [88, 76] width 41 height 13
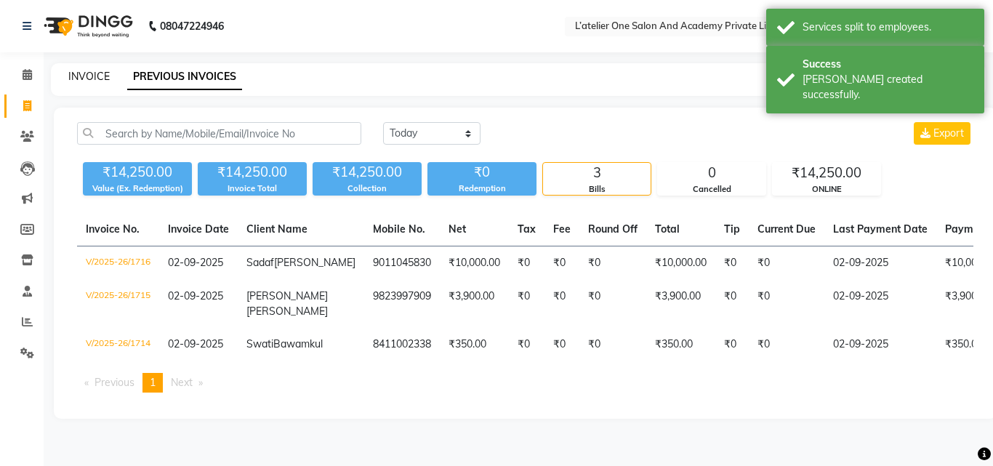
select select "6939"
select select "service"
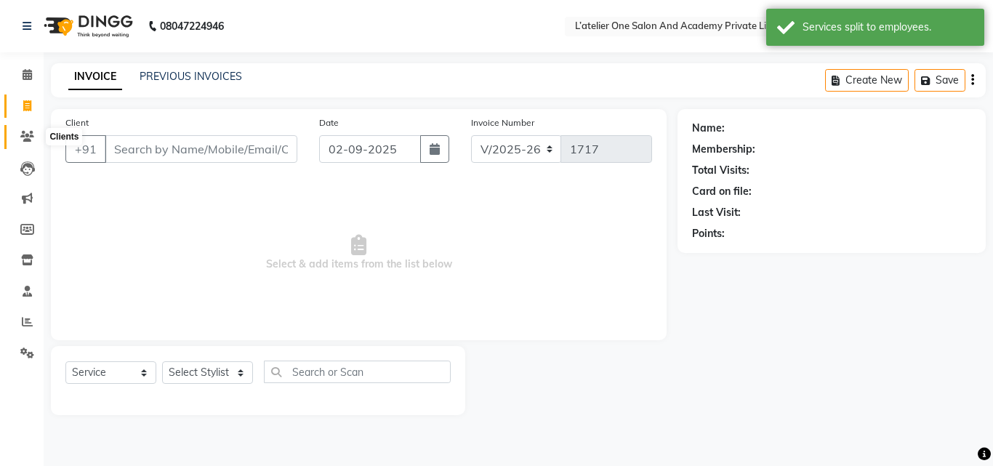
click at [30, 131] on icon at bounding box center [27, 136] width 14 height 11
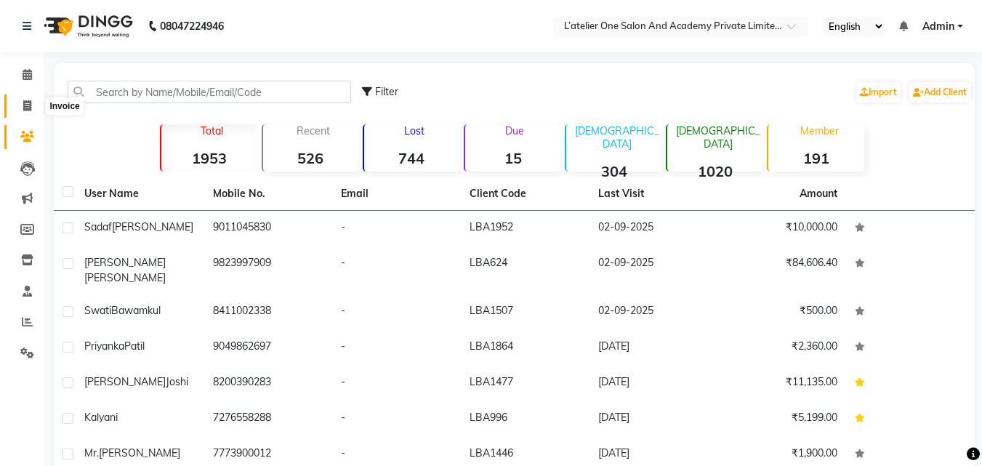
click at [26, 103] on icon at bounding box center [27, 105] width 8 height 11
select select "6939"
select select "service"
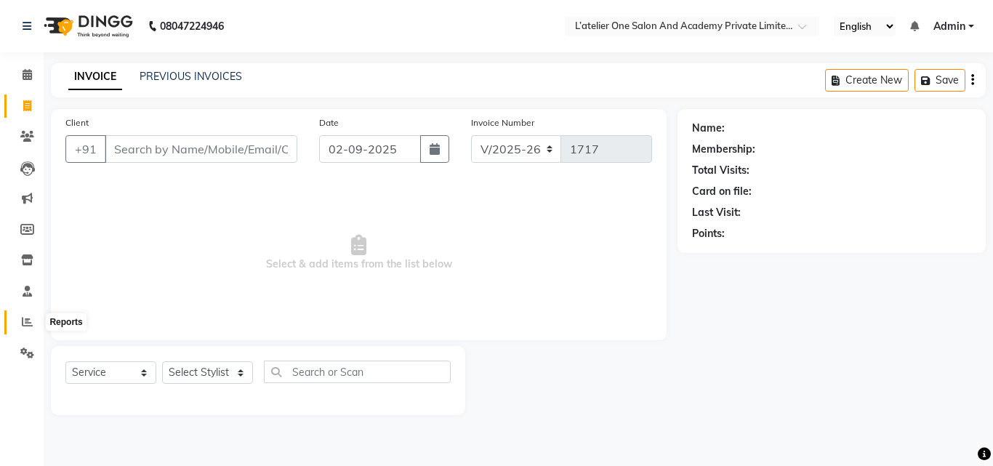
click at [24, 320] on icon at bounding box center [27, 321] width 11 height 11
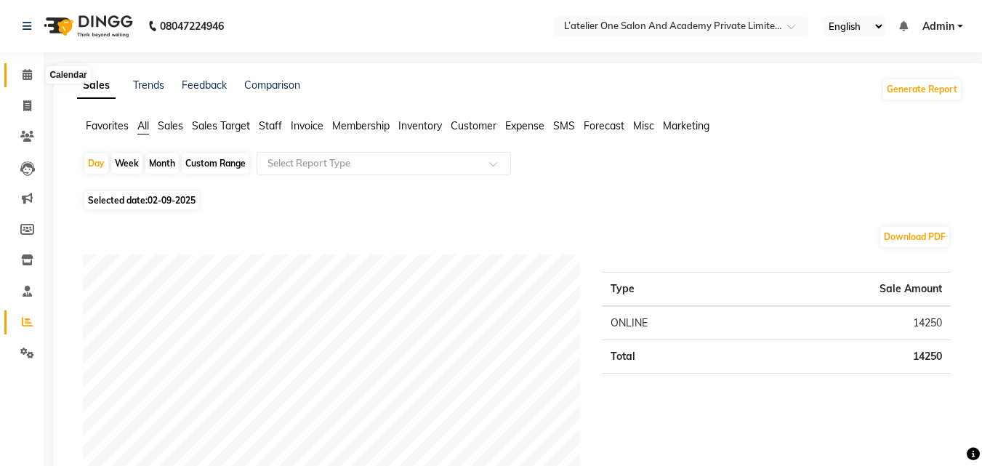
click at [23, 73] on icon at bounding box center [27, 74] width 9 height 11
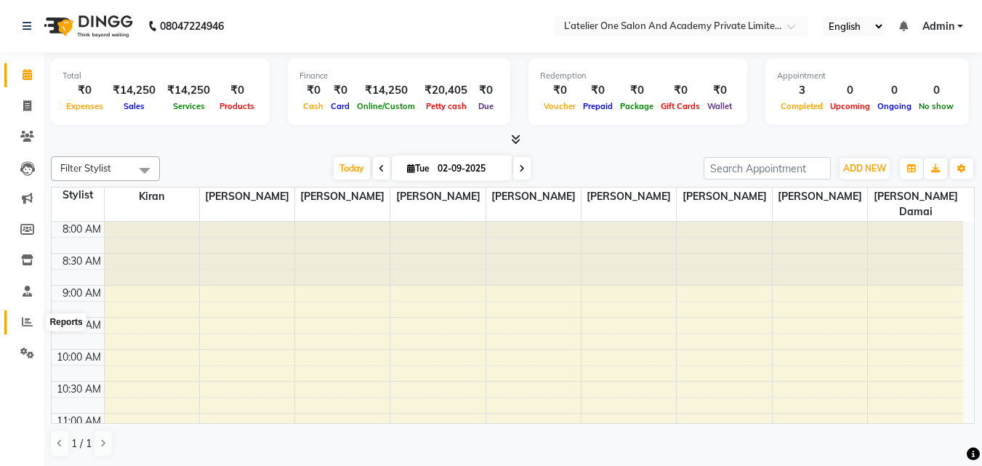
click at [26, 321] on icon at bounding box center [27, 321] width 11 height 11
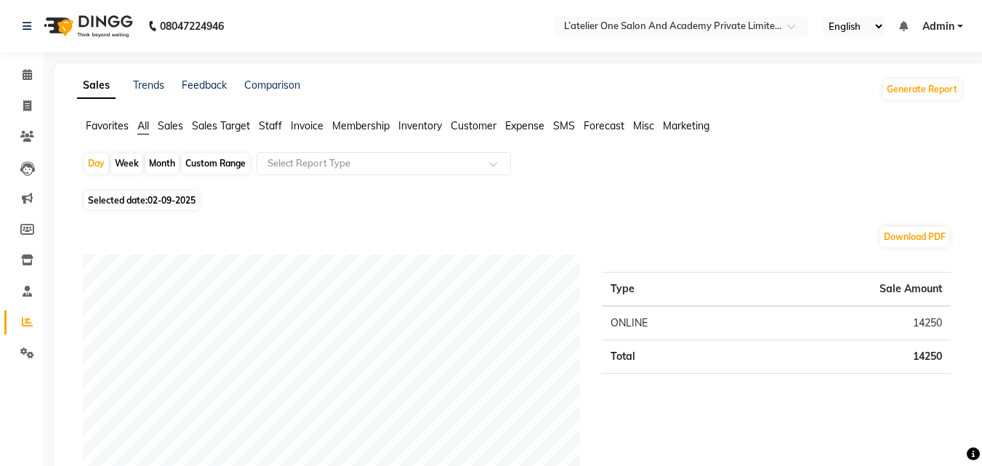
click at [163, 164] on div "Month" at bounding box center [161, 163] width 33 height 20
select select "9"
select select "2025"
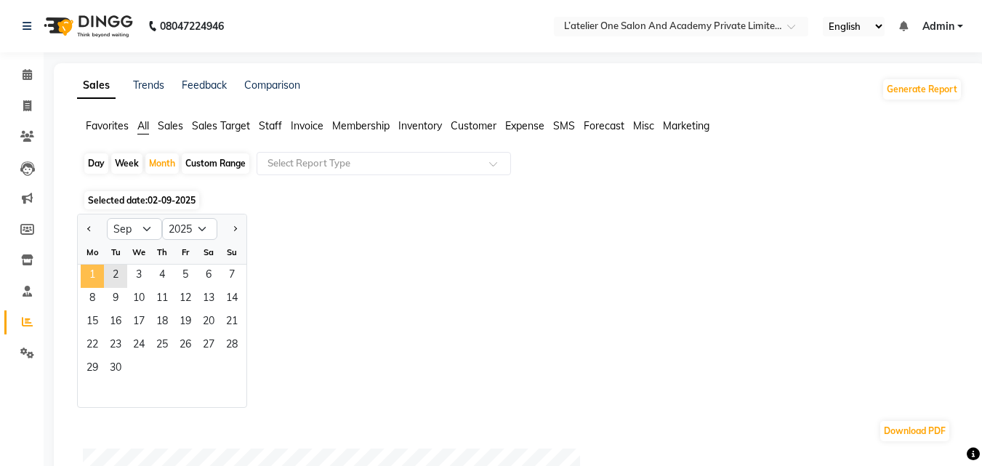
click at [99, 271] on span "1" at bounding box center [92, 276] width 23 height 23
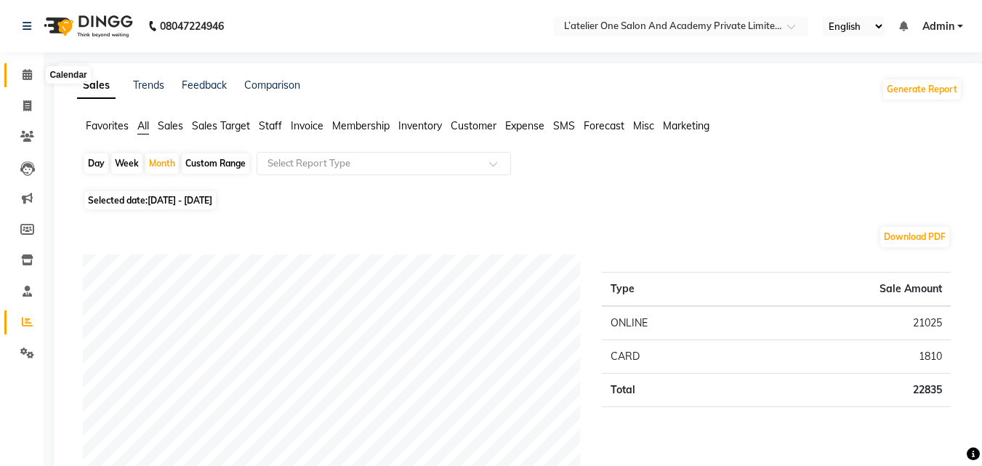
click at [29, 71] on icon at bounding box center [27, 74] width 9 height 11
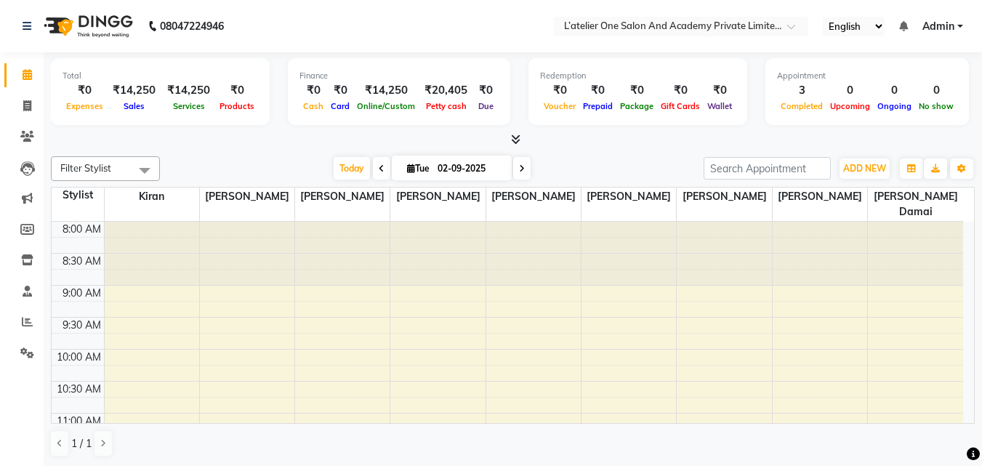
click at [29, 71] on icon at bounding box center [27, 74] width 9 height 11
click at [26, 322] on icon at bounding box center [27, 321] width 11 height 11
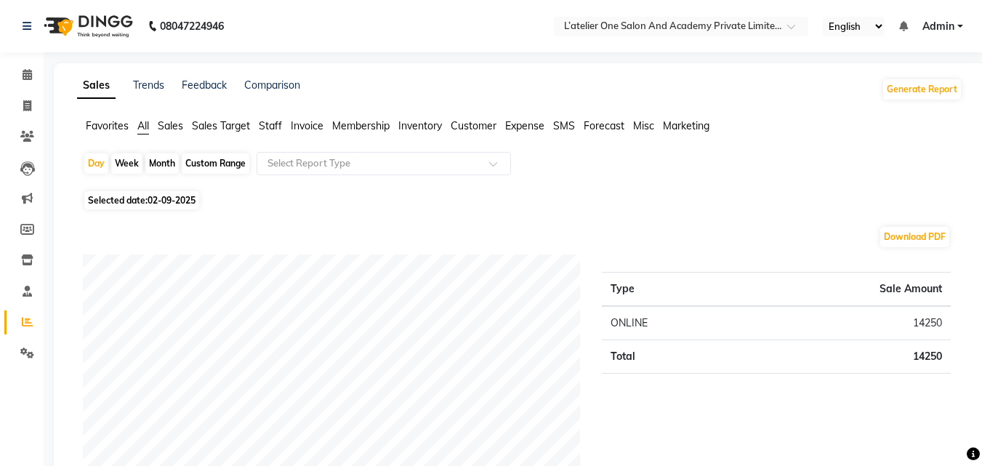
click at [150, 158] on div "Month" at bounding box center [161, 163] width 33 height 20
select select "9"
select select "2025"
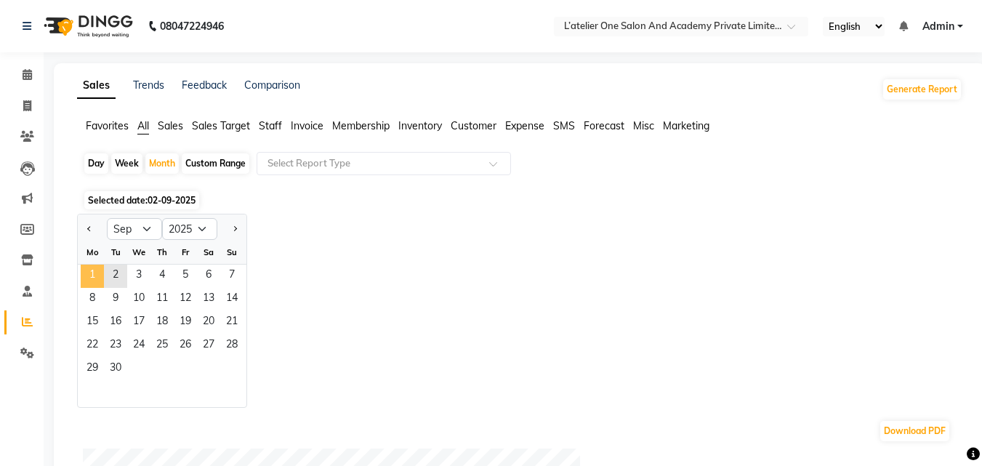
click at [94, 278] on span "1" at bounding box center [92, 276] width 23 height 23
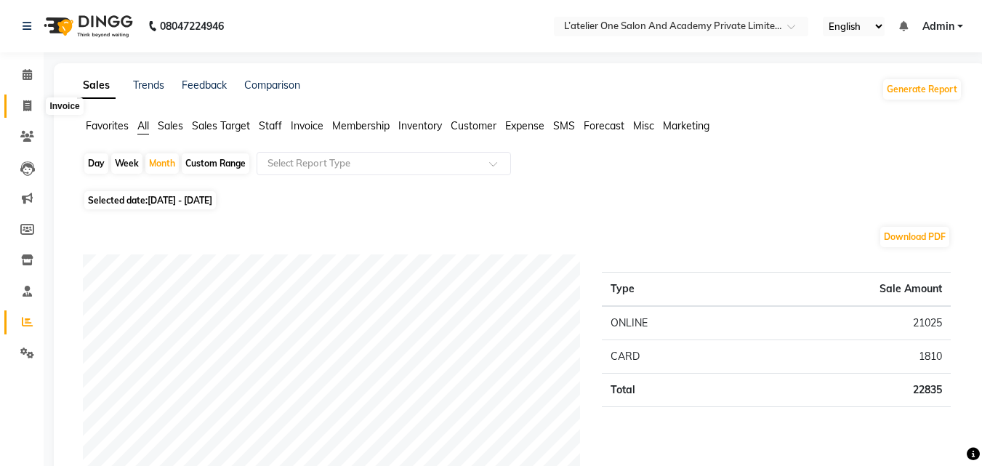
click at [29, 106] on icon at bounding box center [27, 105] width 8 height 11
select select "6939"
select select "service"
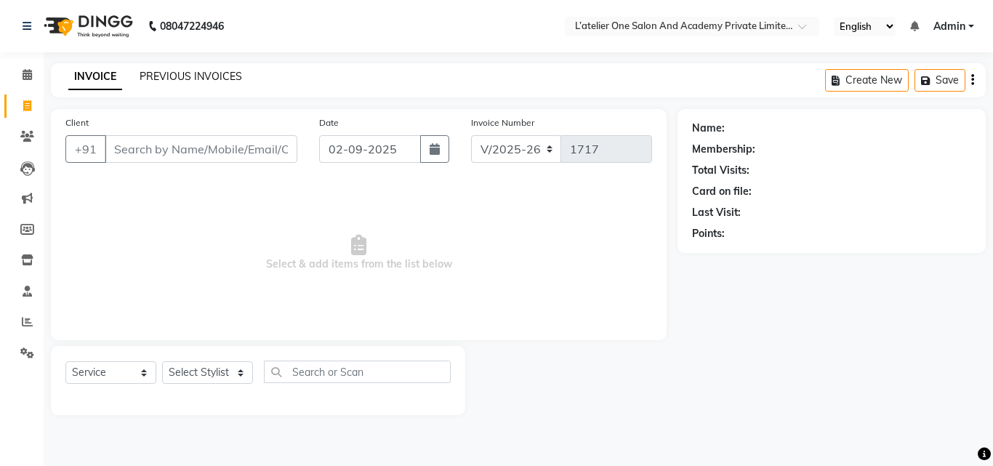
click at [206, 73] on link "PREVIOUS INVOICES" at bounding box center [191, 76] width 102 height 13
